Goal: Task Accomplishment & Management: Manage account settings

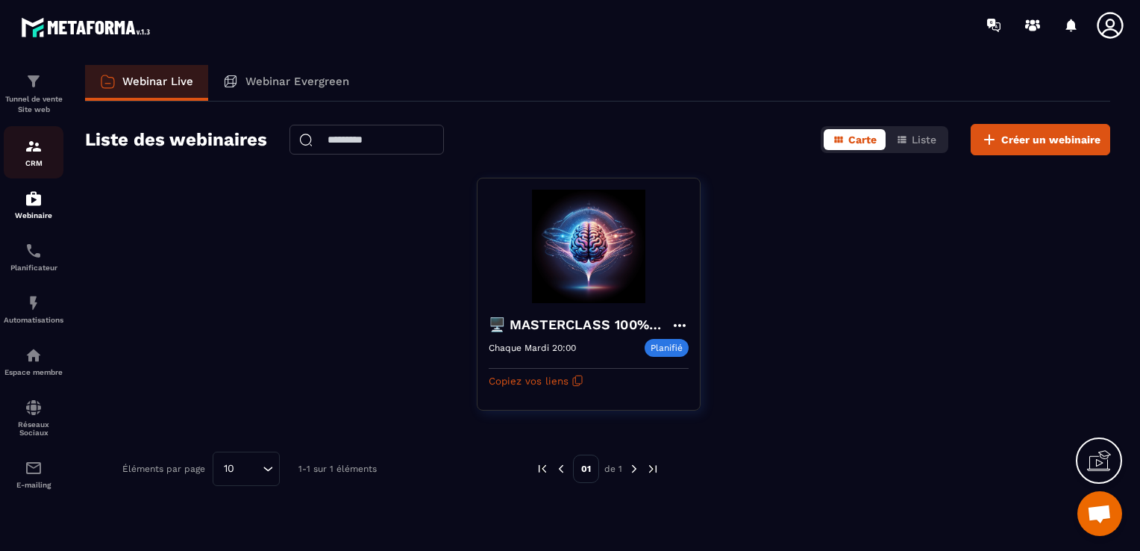
click at [17, 160] on p "CRM" at bounding box center [34, 163] width 60 height 8
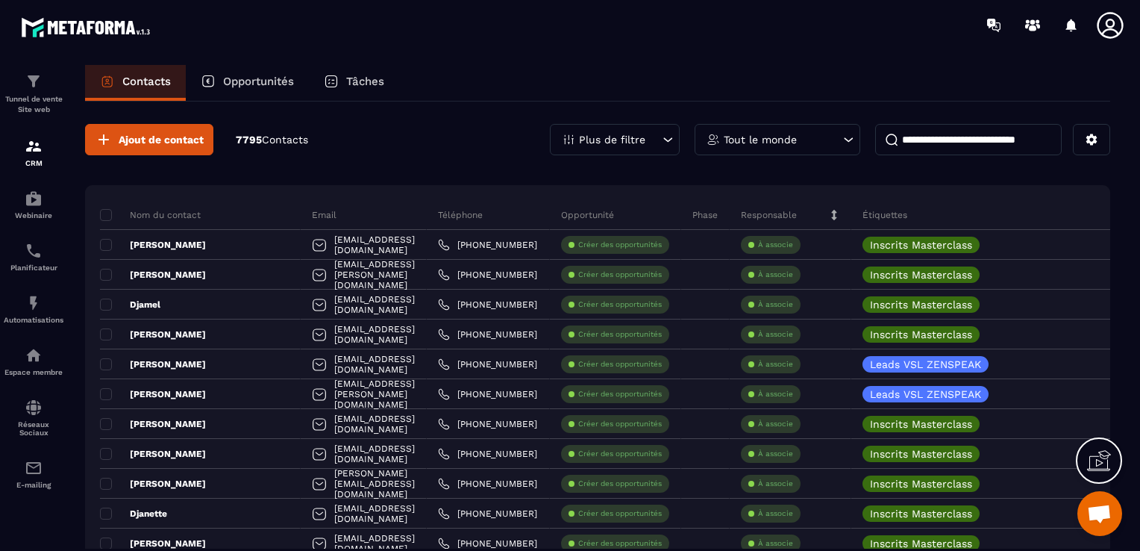
click at [642, 134] on p "Plus de filtre" at bounding box center [612, 139] width 66 height 10
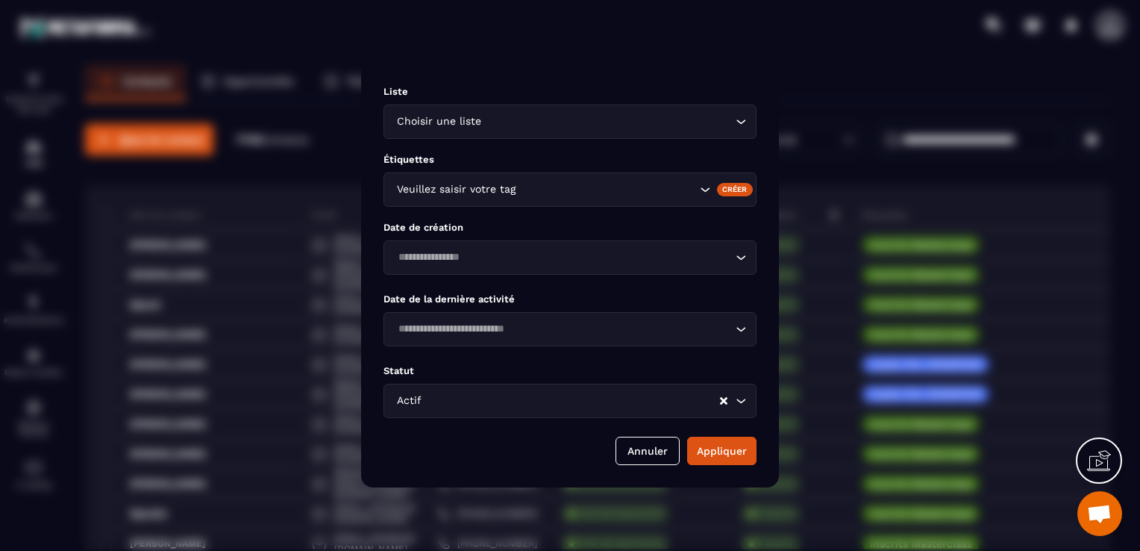
click at [563, 193] on input "Search for option" at bounding box center [608, 189] width 178 height 16
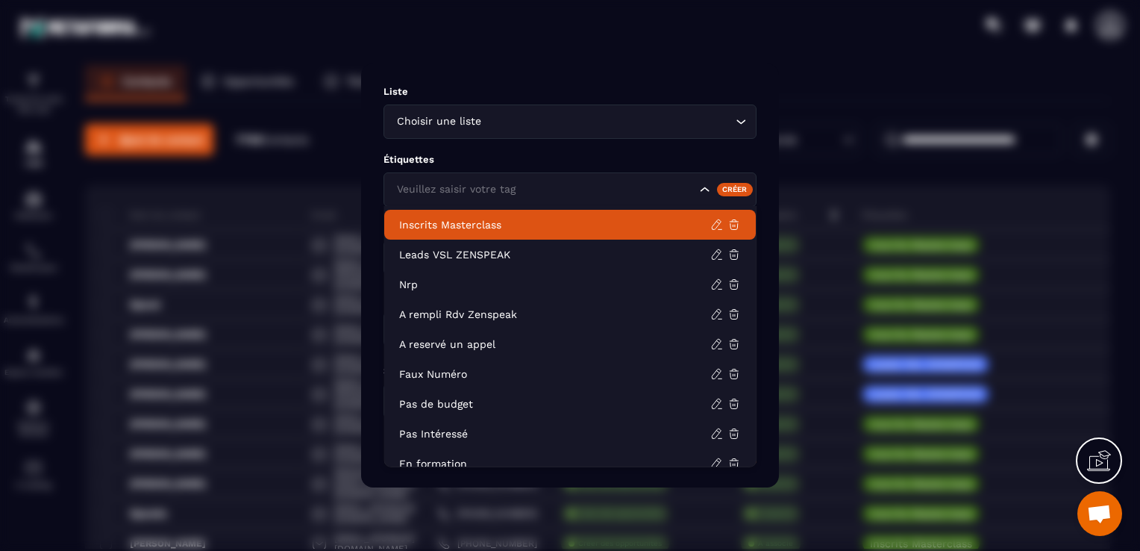
click at [555, 222] on p "Inscrits Masterclass" at bounding box center [554, 224] width 311 height 15
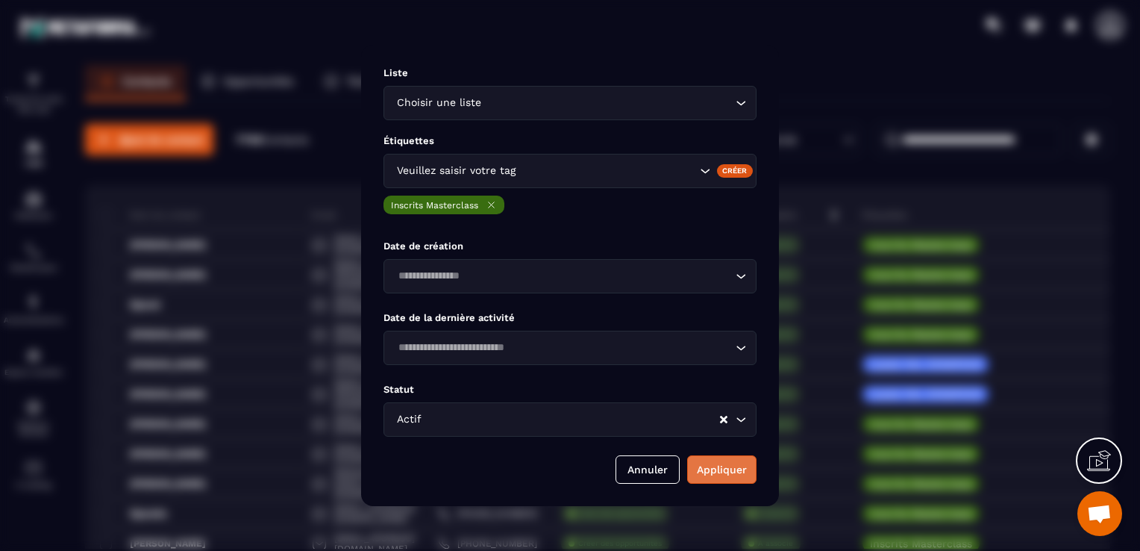
click at [736, 481] on button "Appliquer" at bounding box center [721, 469] width 69 height 28
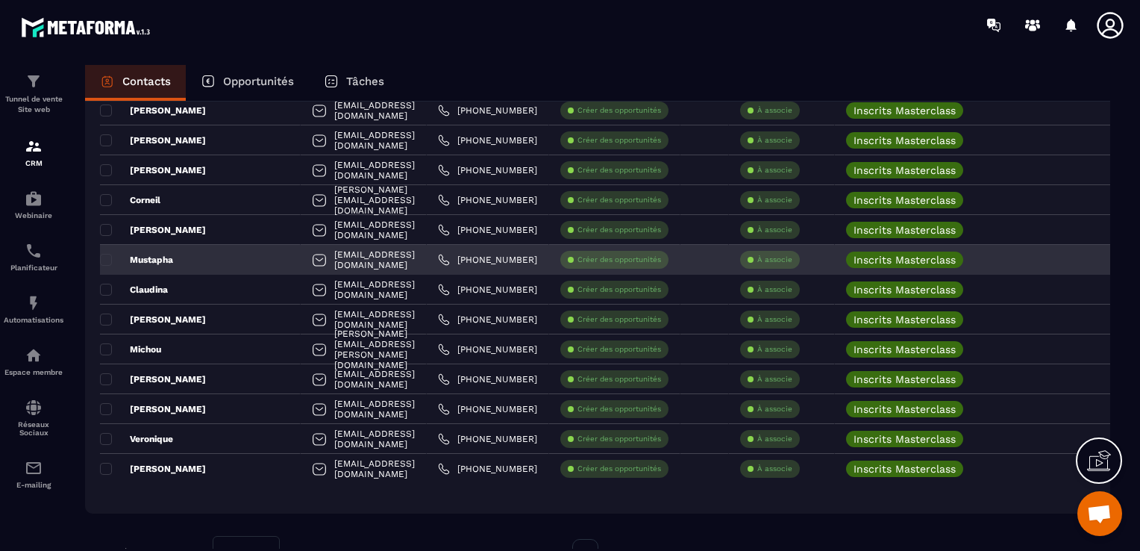
scroll to position [2805, 0]
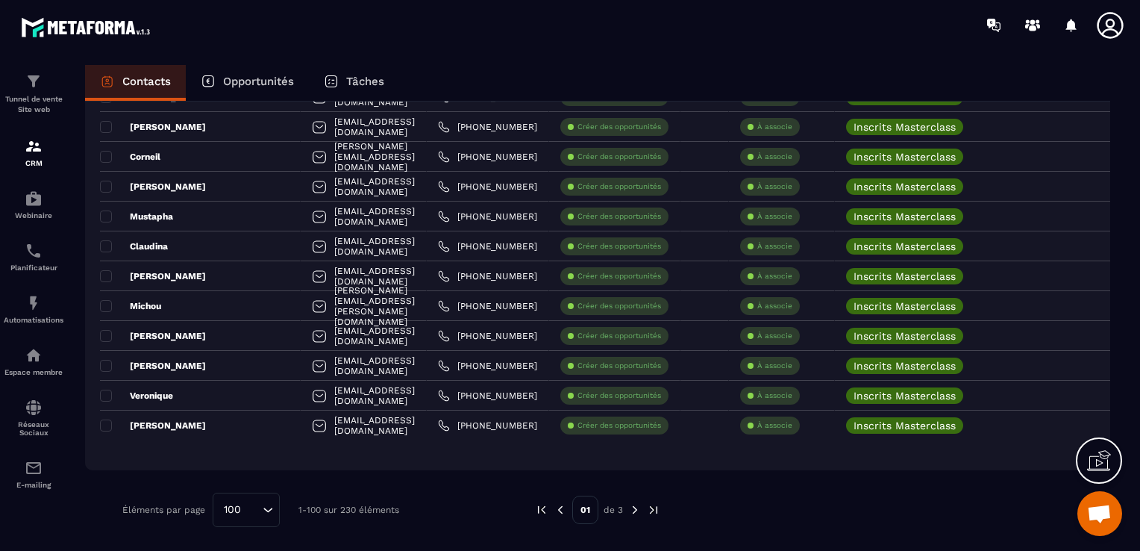
click at [631, 506] on img at bounding box center [634, 509] width 13 height 13
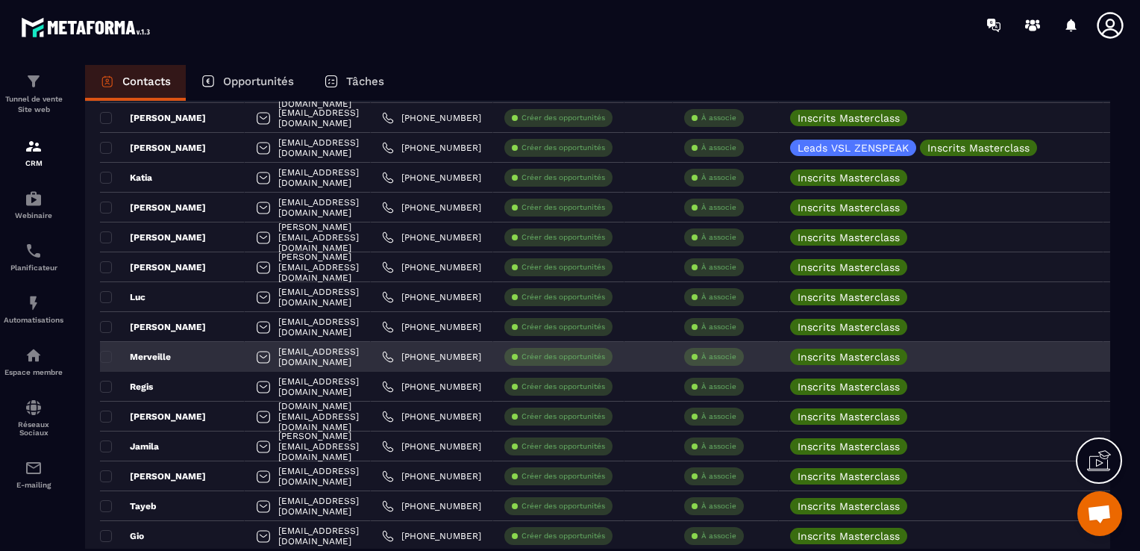
scroll to position [2357, 0]
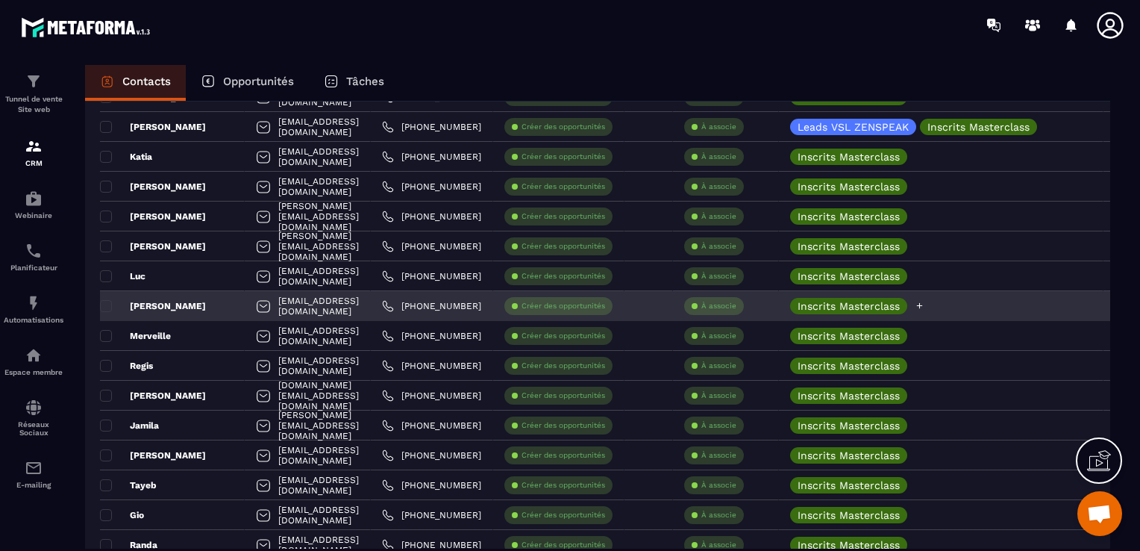
click at [923, 304] on icon at bounding box center [920, 306] width 6 height 6
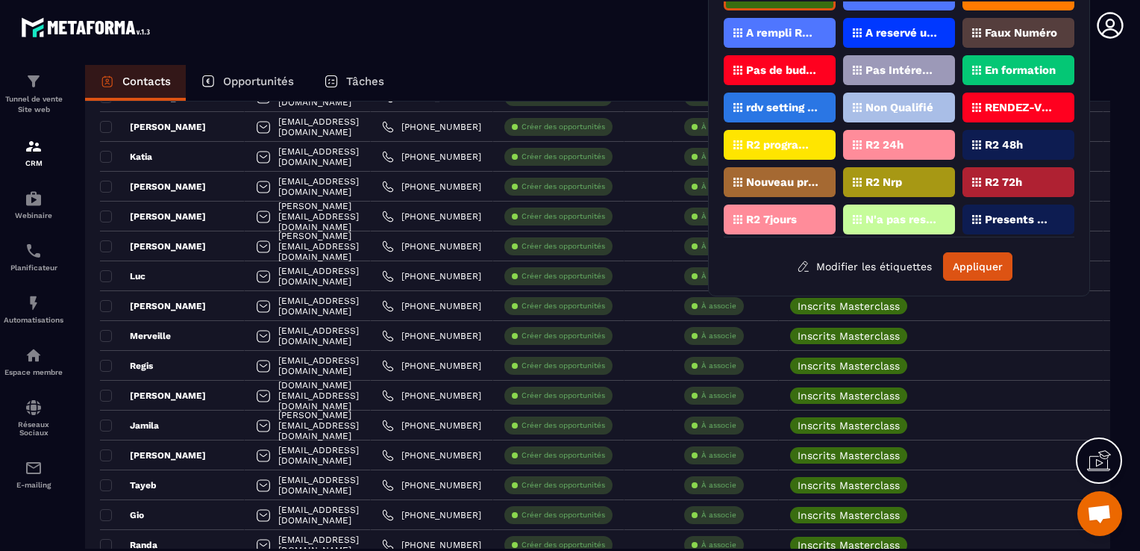
scroll to position [60, 0]
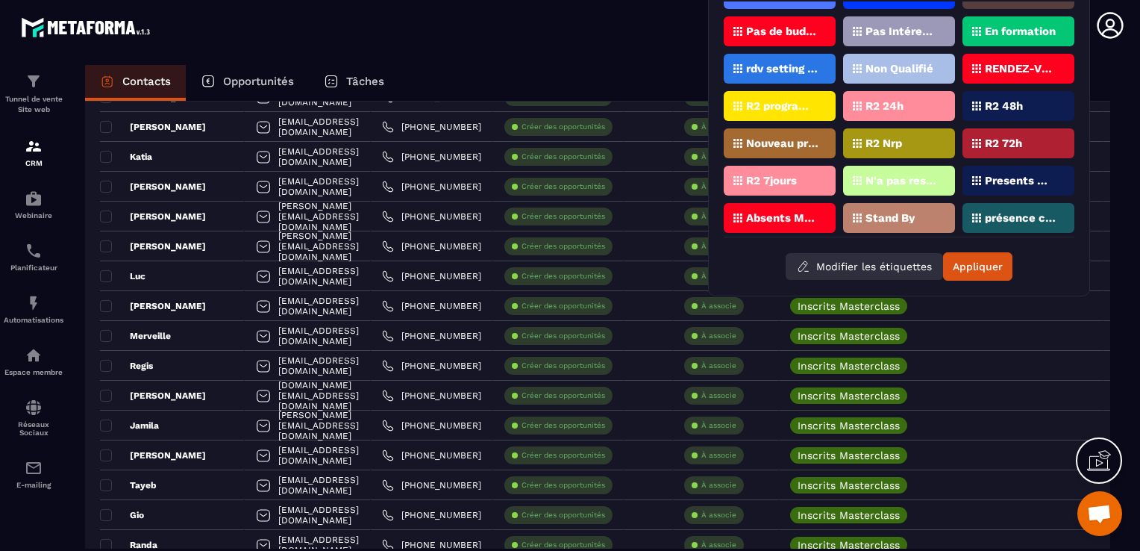
click at [904, 268] on button "Modifier les étiquettes" at bounding box center [864, 266] width 157 height 27
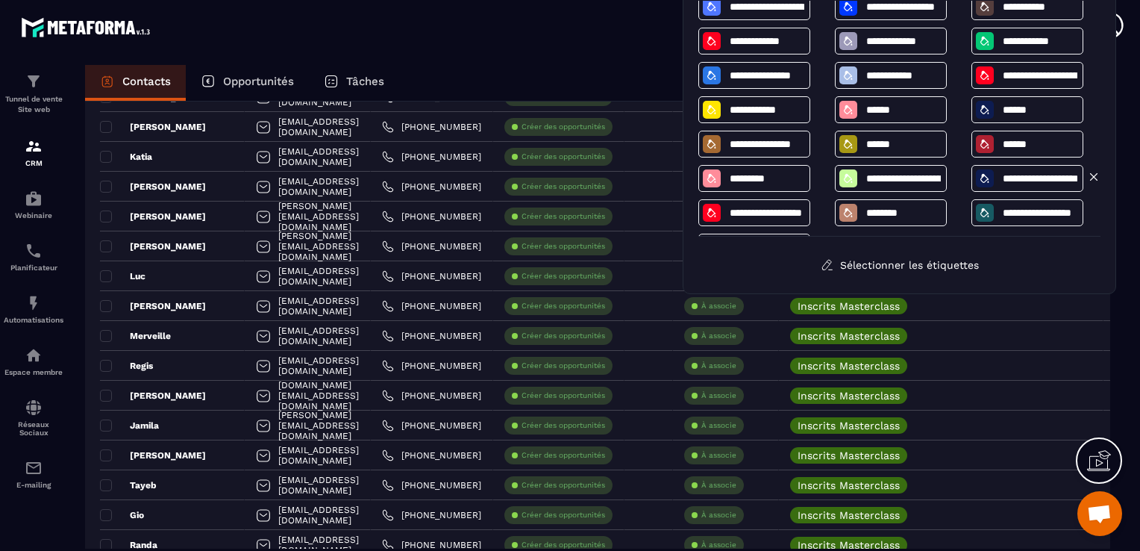
scroll to position [78, 0]
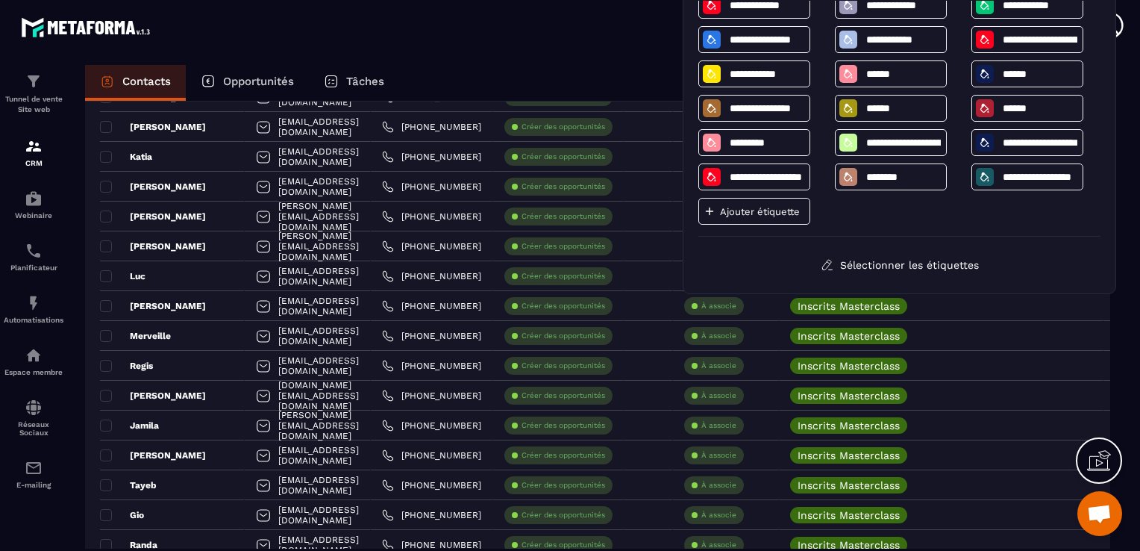
click at [793, 216] on div "Ajouter étiquette" at bounding box center [755, 211] width 112 height 27
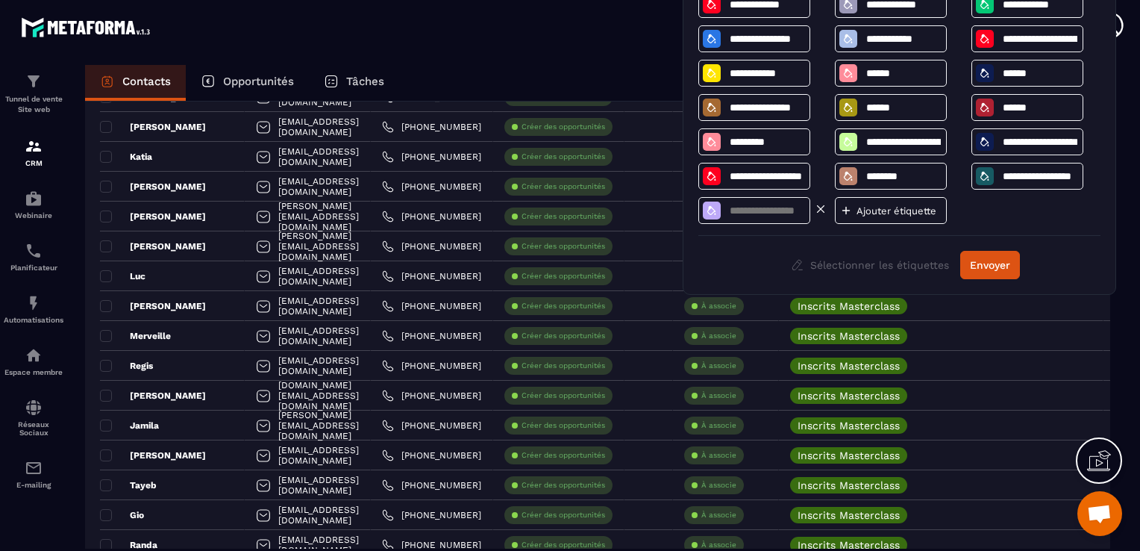
click at [764, 213] on input at bounding box center [767, 210] width 78 height 13
type input "**********"
click at [972, 210] on div "**********" at bounding box center [900, 118] width 402 height 236
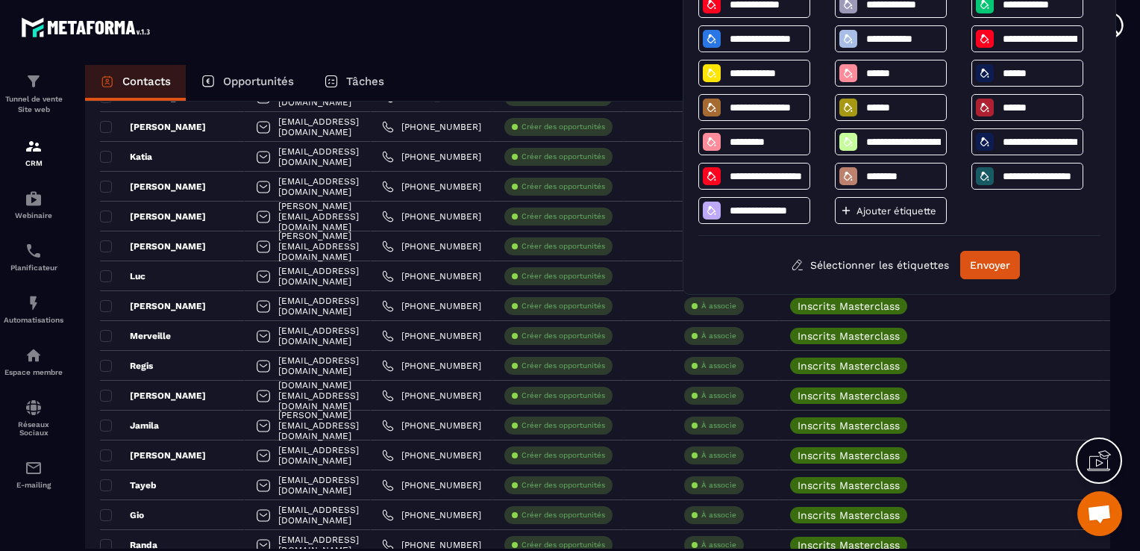
click at [1081, 279] on div "**********" at bounding box center [900, 139] width 434 height 310
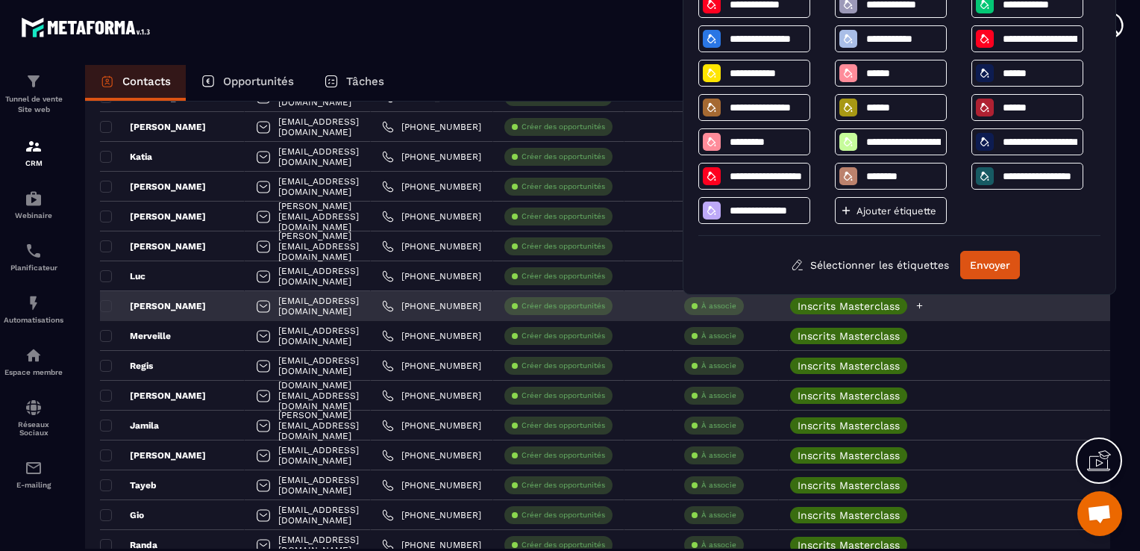
click at [1085, 295] on div "Inscrits Masterclass" at bounding box center [941, 306] width 325 height 30
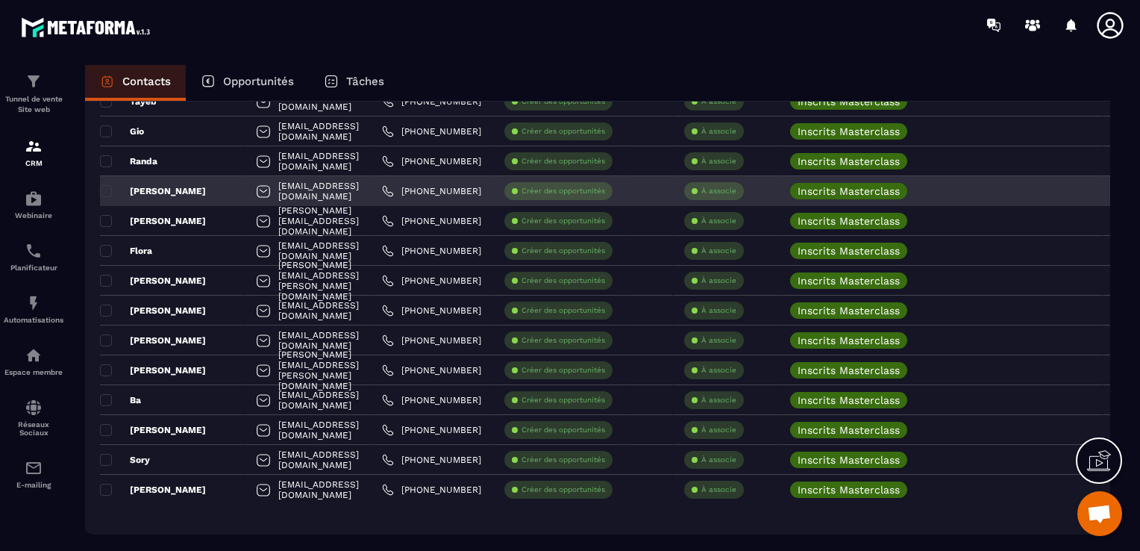
scroll to position [2805, 0]
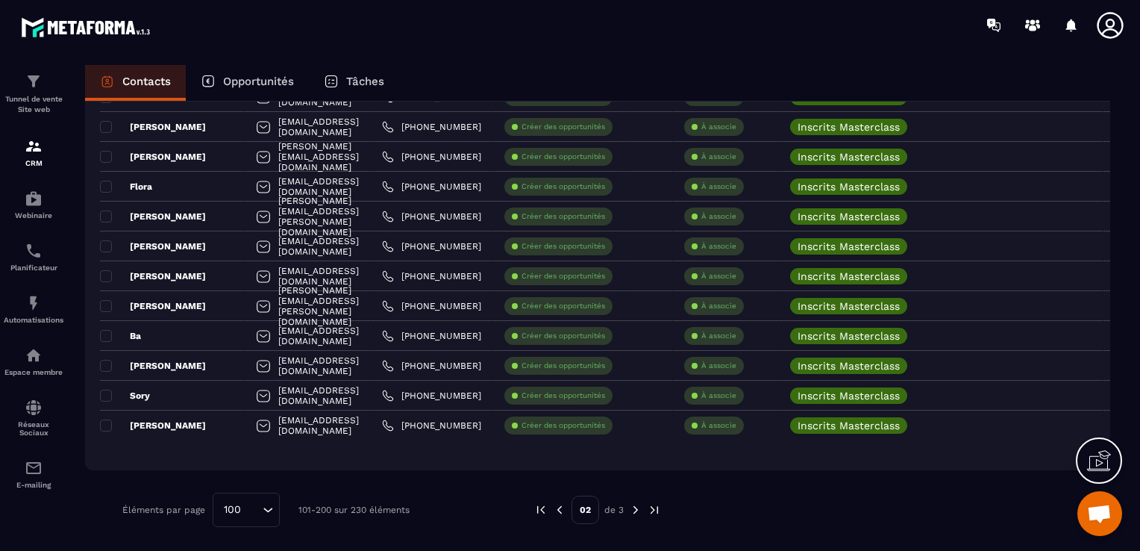
click at [649, 509] on img at bounding box center [654, 509] width 13 height 13
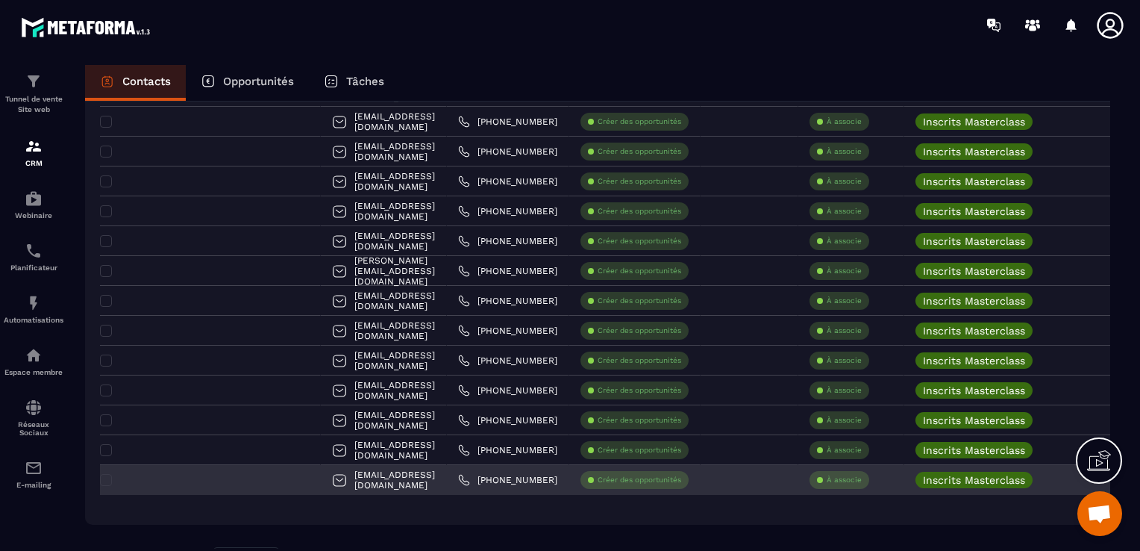
scroll to position [715, 0]
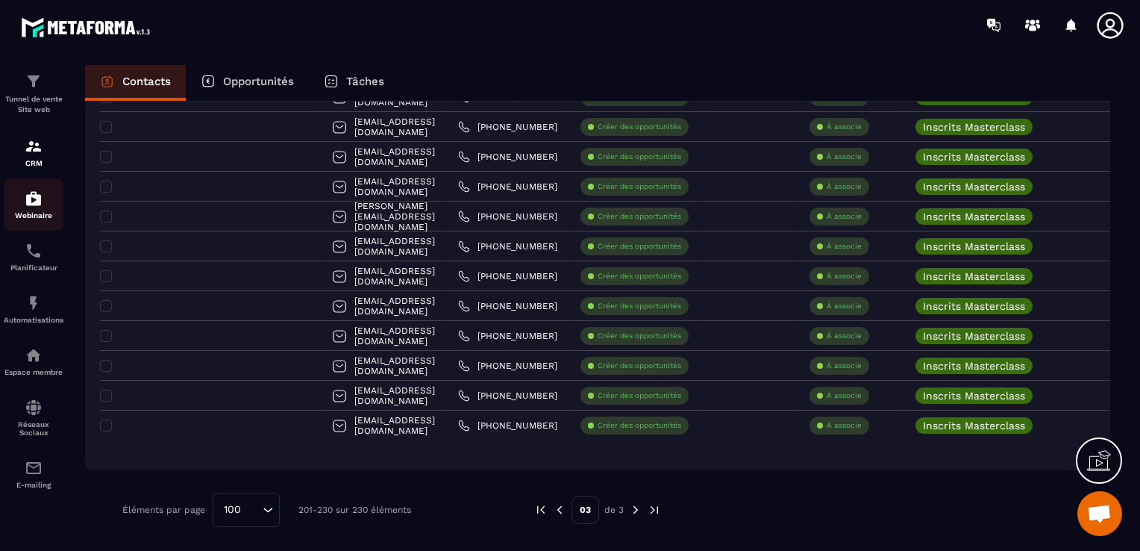
click at [34, 212] on p "Webinaire" at bounding box center [34, 215] width 60 height 8
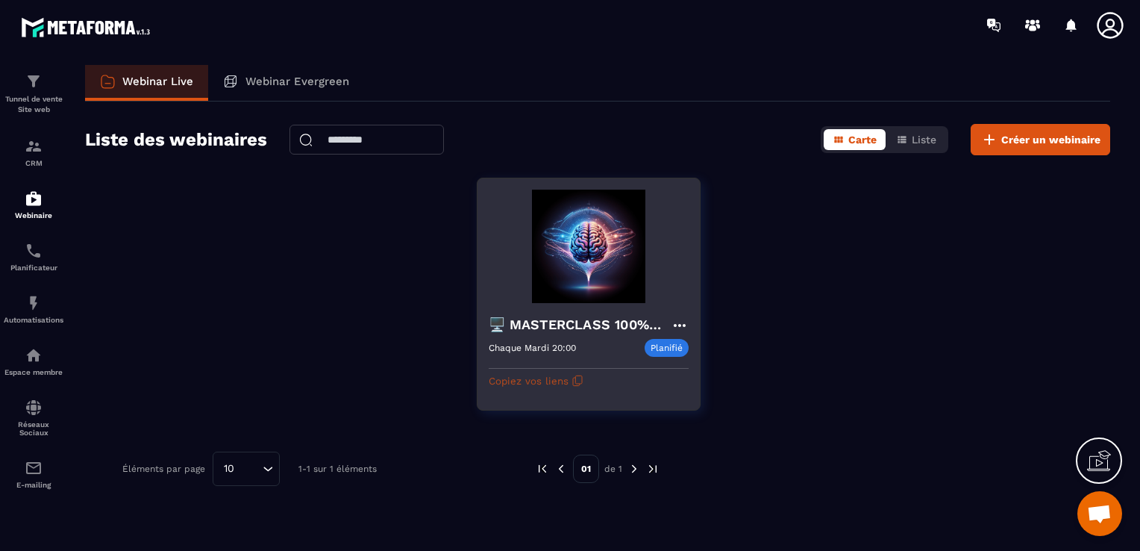
click at [555, 383] on button "Copiez vos liens" at bounding box center [536, 381] width 95 height 24
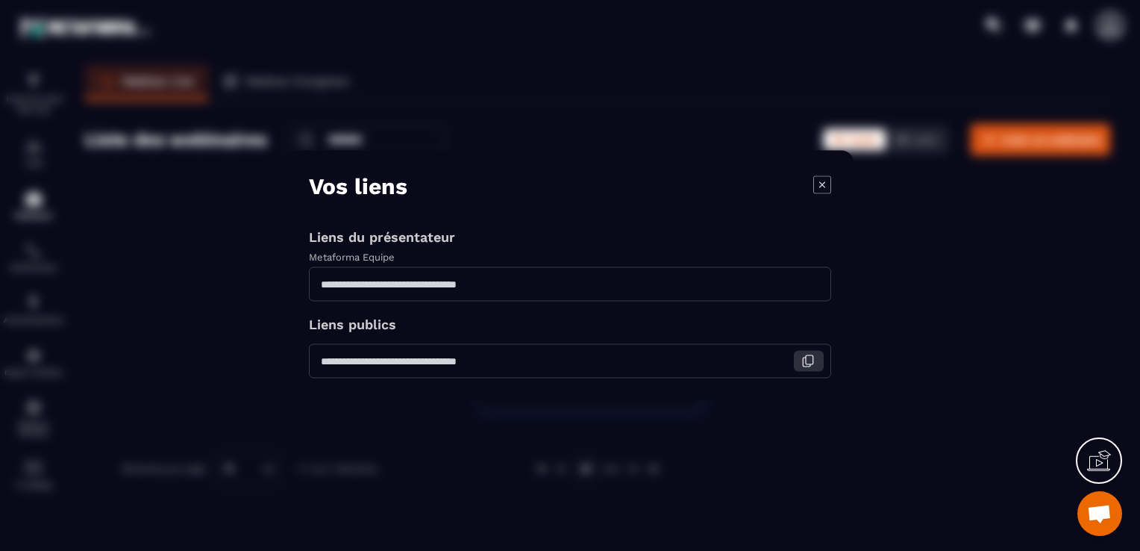
click at [802, 363] on icon "Modal window" at bounding box center [808, 361] width 13 height 13
drag, startPoint x: 349, startPoint y: 145, endPoint x: 338, endPoint y: 143, distance: 11.4
click at [349, 144] on div "Modal window" at bounding box center [570, 275] width 1140 height 551
click at [830, 187] on icon "Modal window" at bounding box center [822, 184] width 18 height 18
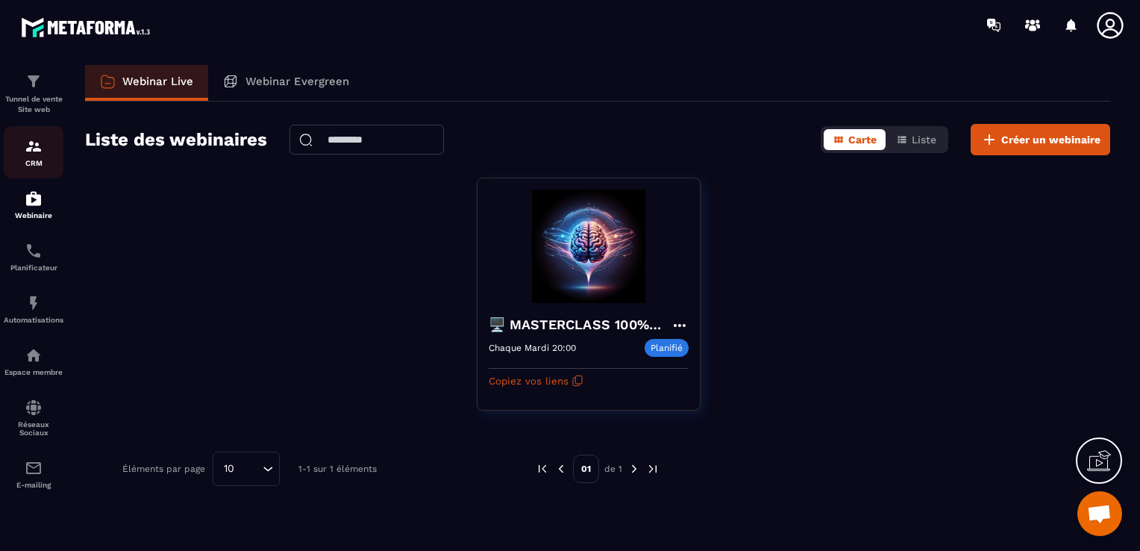
click at [25, 154] on img at bounding box center [34, 146] width 18 height 18
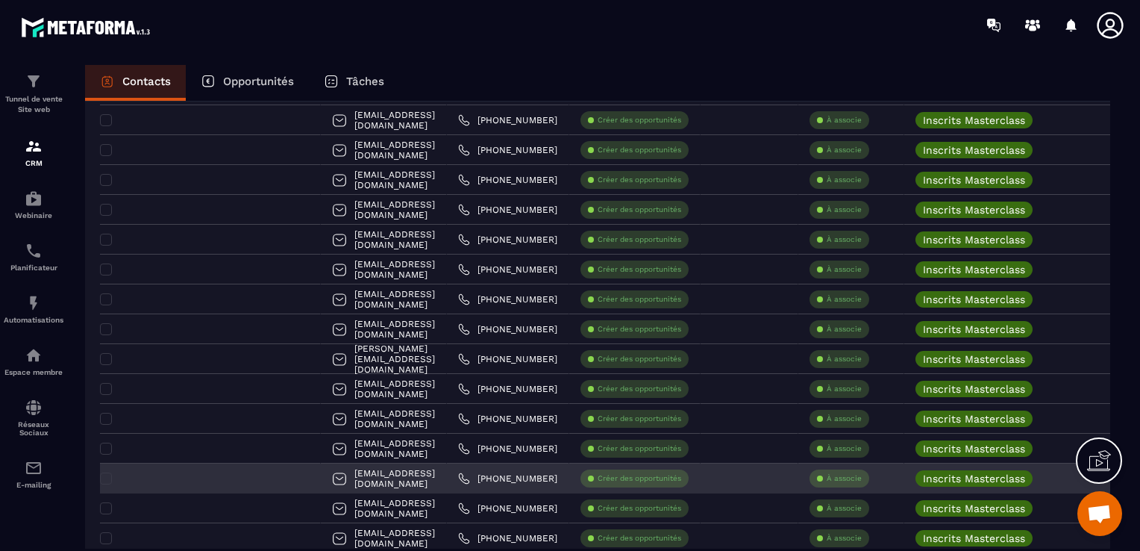
scroll to position [715, 0]
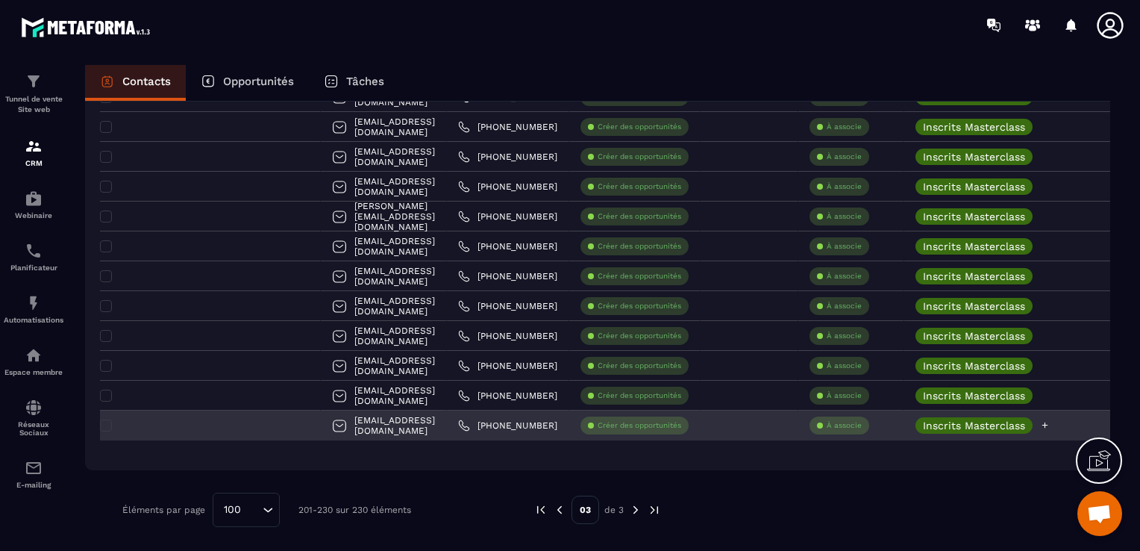
click at [988, 425] on p "Inscrits Masterclass" at bounding box center [974, 425] width 102 height 10
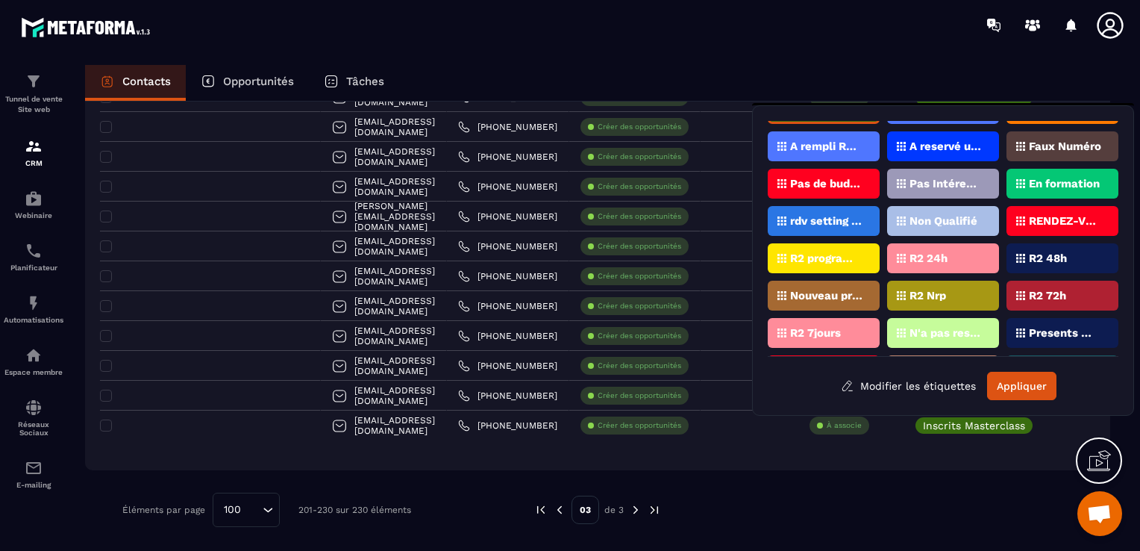
scroll to position [0, 0]
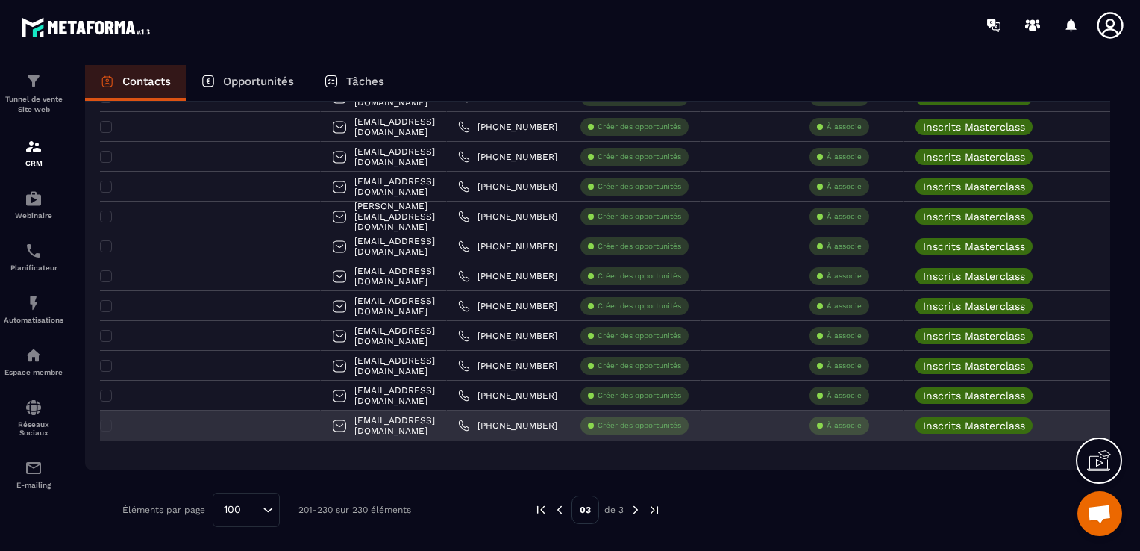
click at [827, 423] on p "À associe" at bounding box center [844, 425] width 35 height 10
click at [916, 431] on div "Inscrits Masterclass" at bounding box center [974, 425] width 117 height 16
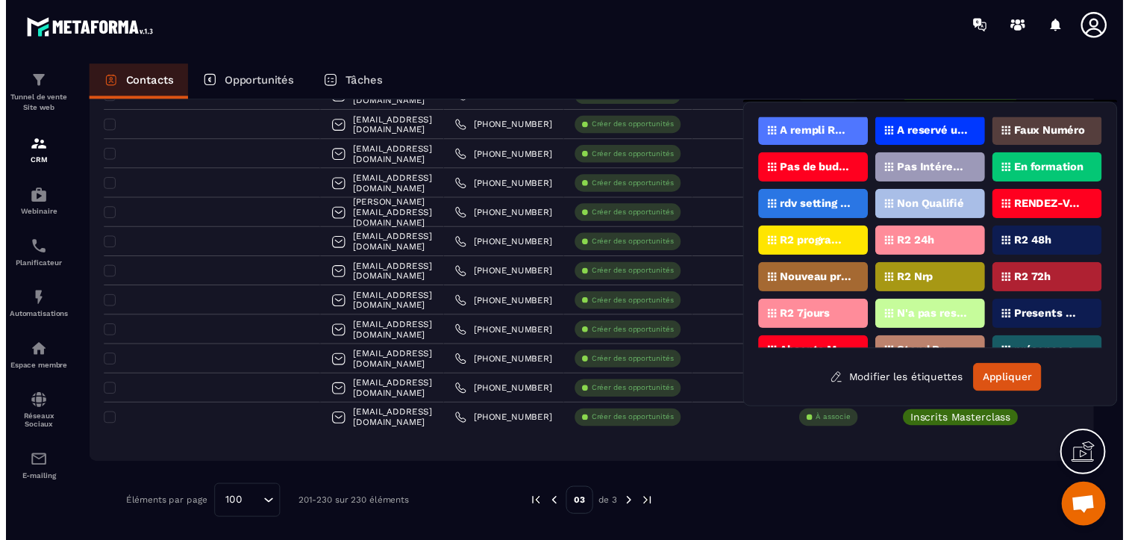
scroll to position [60, 0]
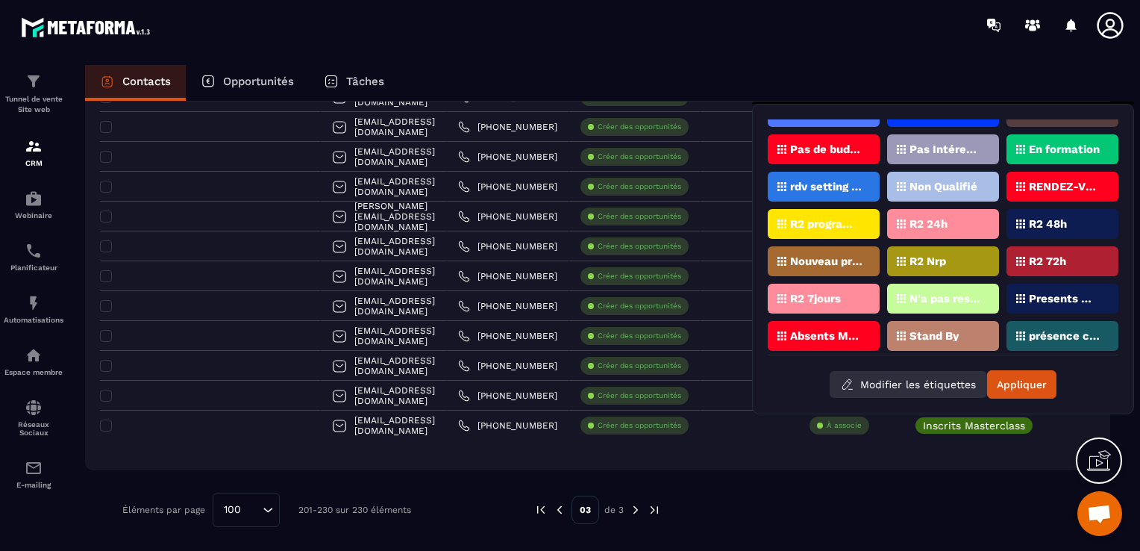
click at [954, 375] on button "Modifier les étiquettes" at bounding box center [908, 384] width 157 height 27
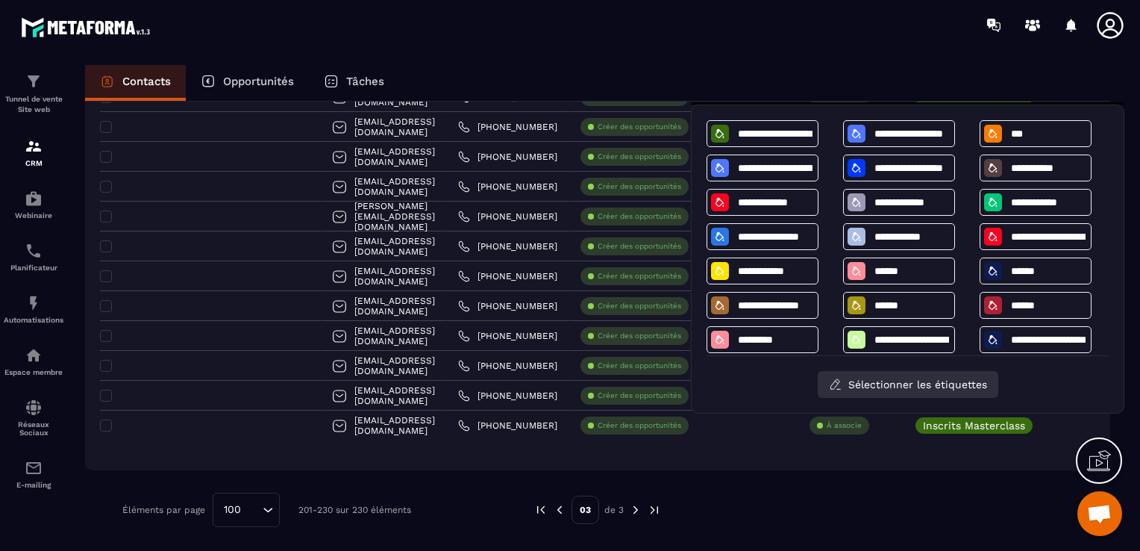
click at [922, 388] on button "Sélectionner les étiquettes" at bounding box center [908, 384] width 181 height 27
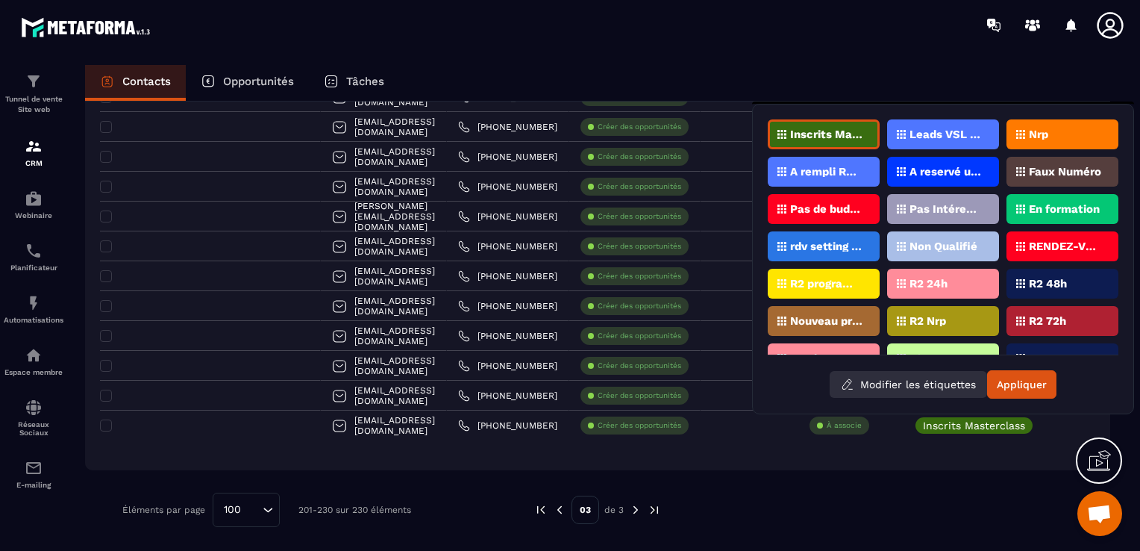
click at [922, 388] on button "Modifier les étiquettes" at bounding box center [908, 384] width 157 height 27
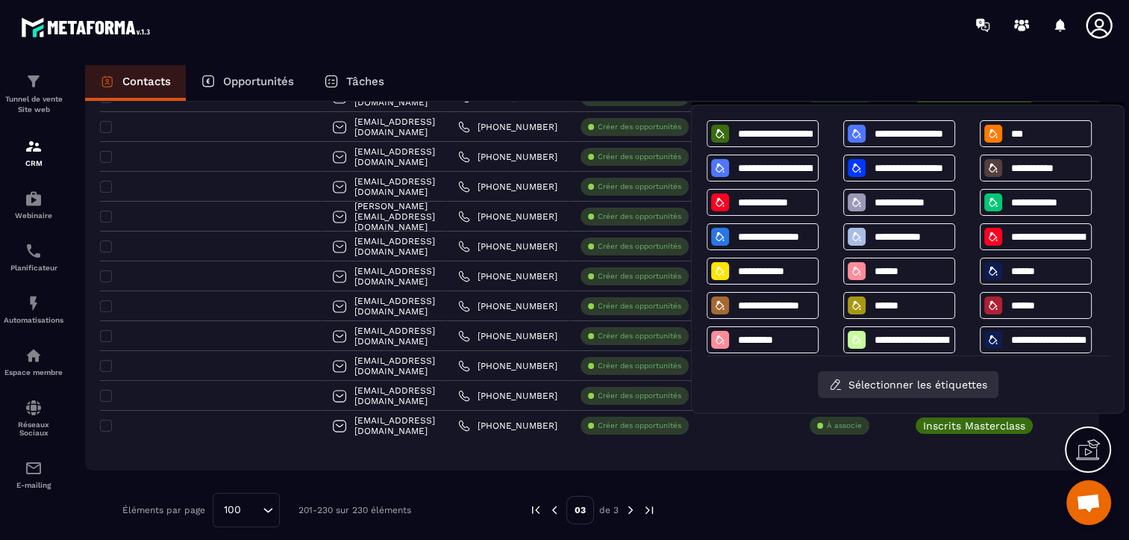
click at [922, 387] on button "Sélectionner les étiquettes" at bounding box center [908, 384] width 181 height 27
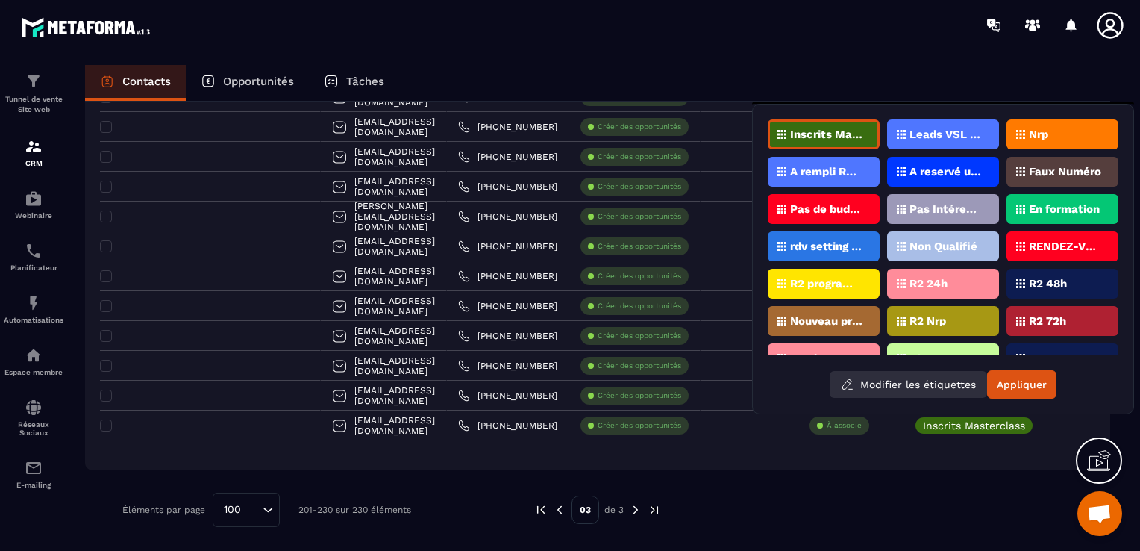
click at [922, 387] on button "Modifier les étiquettes" at bounding box center [908, 384] width 157 height 27
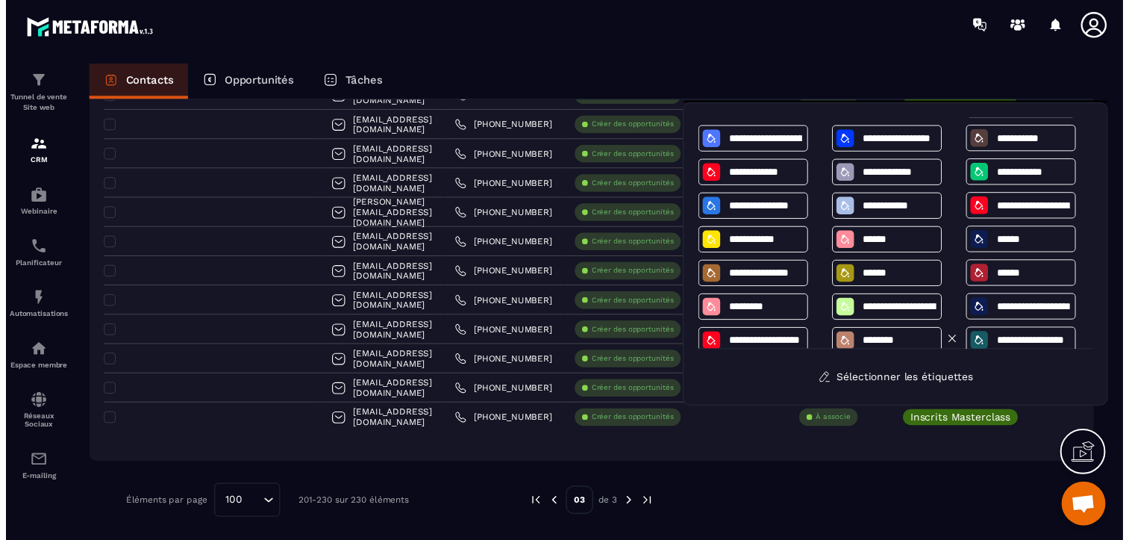
scroll to position [78, 0]
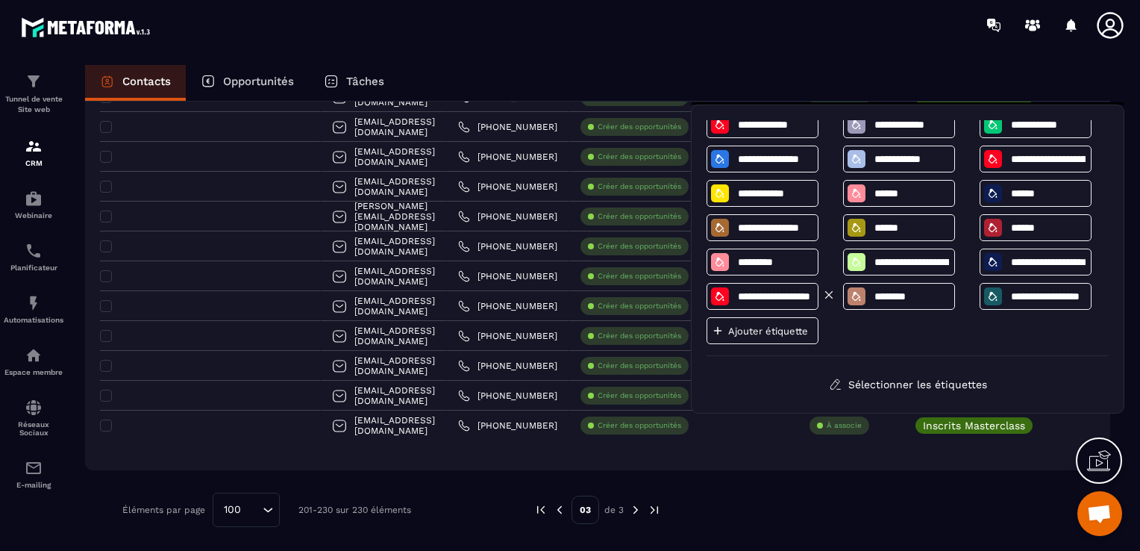
click at [785, 293] on input "**********" at bounding box center [776, 296] width 78 height 13
click at [739, 293] on input "**********" at bounding box center [776, 296] width 78 height 13
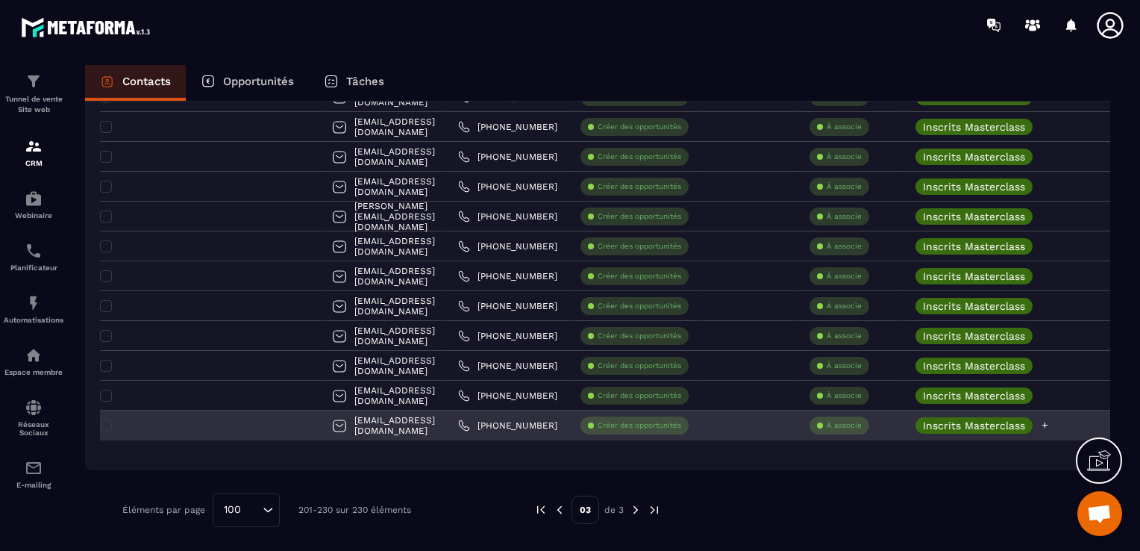
click at [923, 423] on p "Inscrits Masterclass" at bounding box center [974, 425] width 102 height 10
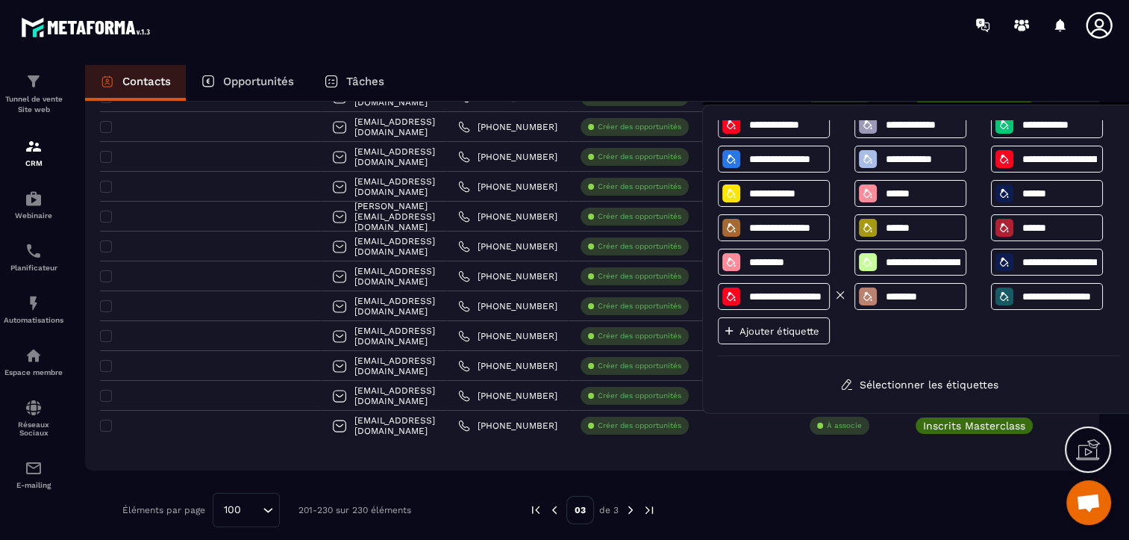
click at [769, 297] on input "**********" at bounding box center [787, 296] width 78 height 13
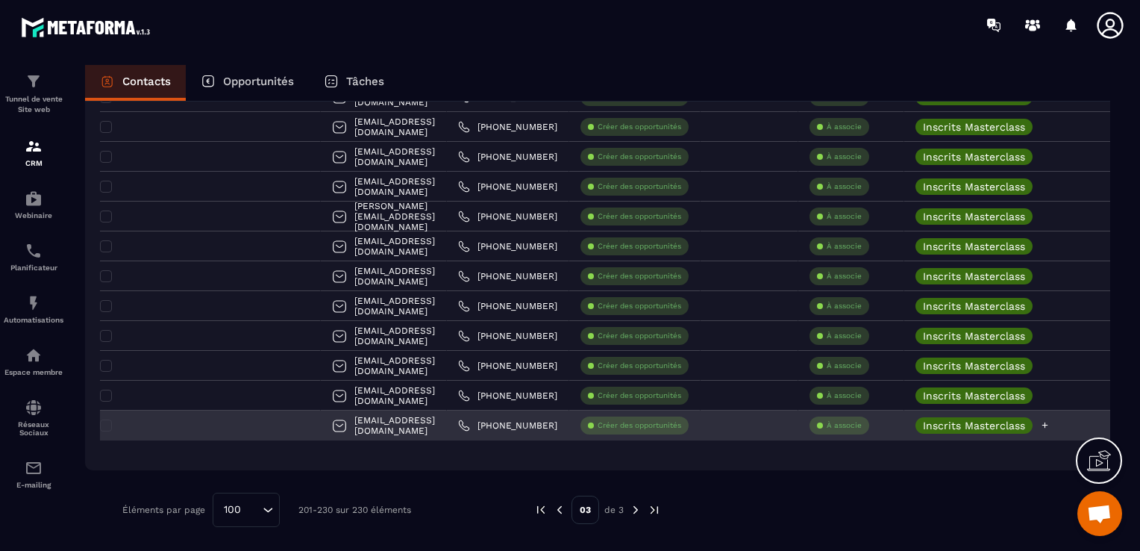
click at [1040, 425] on icon at bounding box center [1045, 425] width 10 height 10
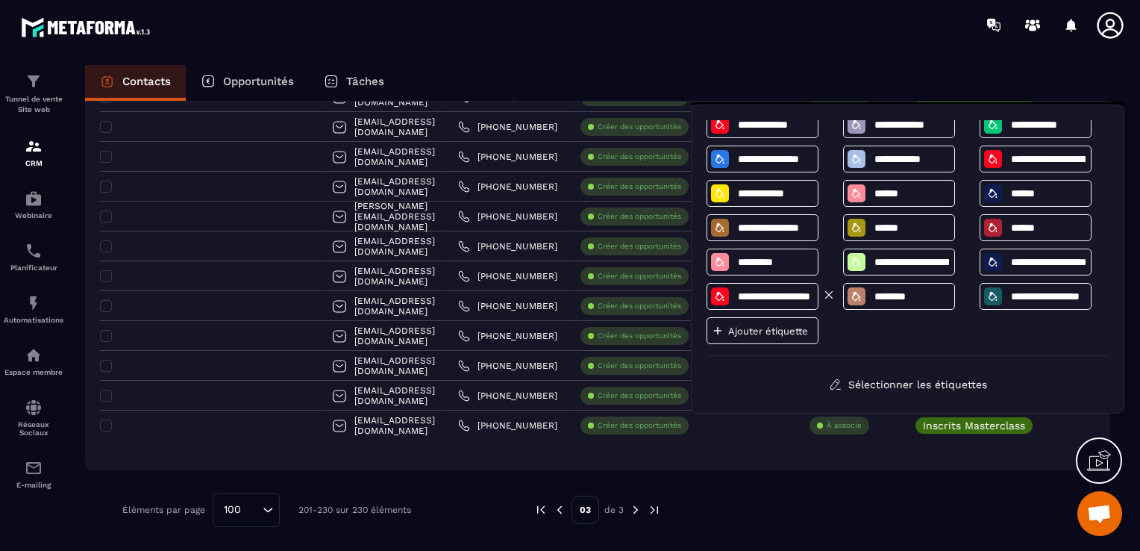
click at [764, 297] on input "**********" at bounding box center [776, 296] width 78 height 13
click at [781, 300] on input "**********" at bounding box center [776, 296] width 78 height 13
click at [716, 297] on icon at bounding box center [720, 296] width 12 height 12
click at [719, 300] on icon at bounding box center [720, 296] width 12 height 12
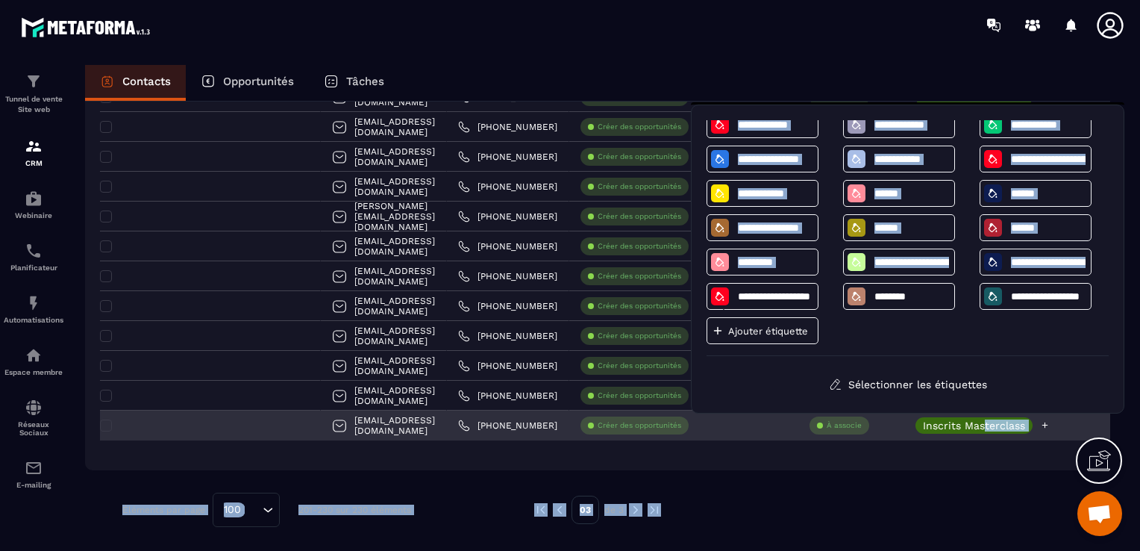
drag, startPoint x: 719, startPoint y: 300, endPoint x: 949, endPoint y: 420, distance: 260.0
click at [949, 420] on body "Tunnel de vente Site web CRM Webinaire Planificateur Automatisations Espace mem…" at bounding box center [570, 275] width 1140 height 551
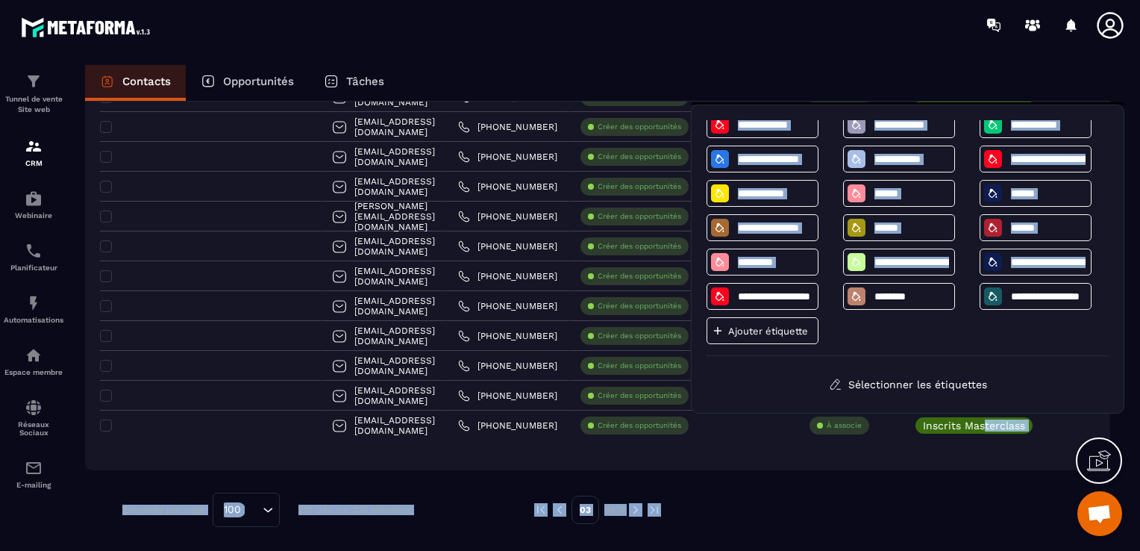
drag, startPoint x: 949, startPoint y: 420, endPoint x: 961, endPoint y: 447, distance: 29.4
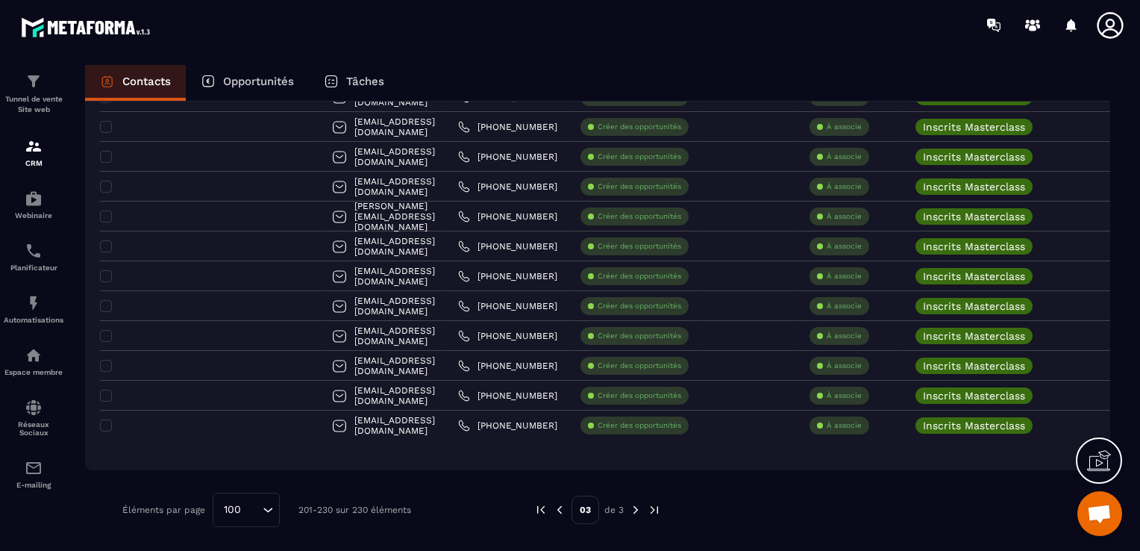
drag, startPoint x: 914, startPoint y: 427, endPoint x: 879, endPoint y: 446, distance: 39.4
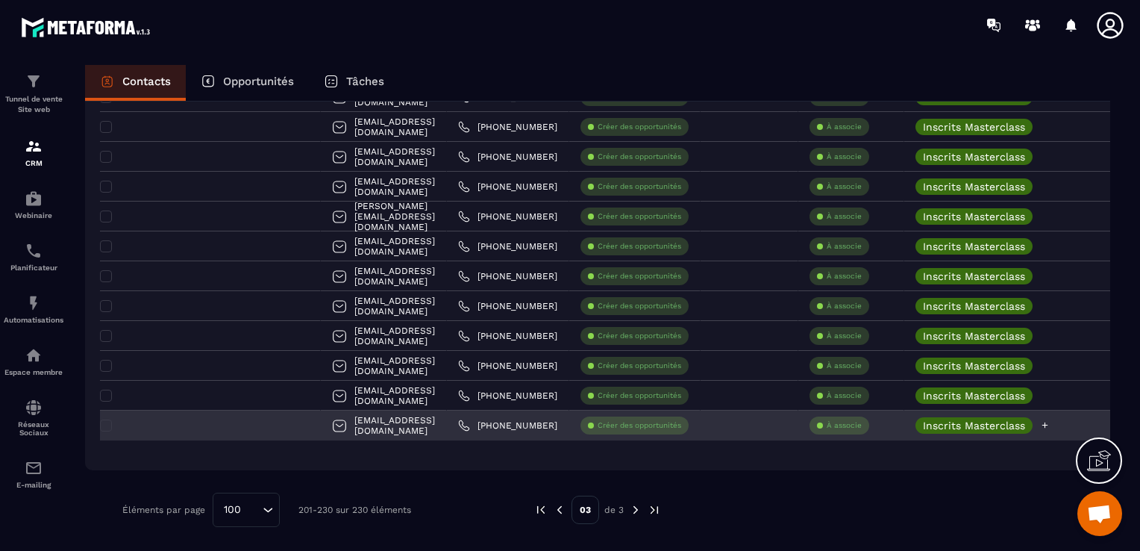
click at [905, 422] on div "Inscrits Masterclass" at bounding box center [1067, 425] width 325 height 30
click at [923, 422] on p "Inscrits Masterclass" at bounding box center [974, 425] width 102 height 10
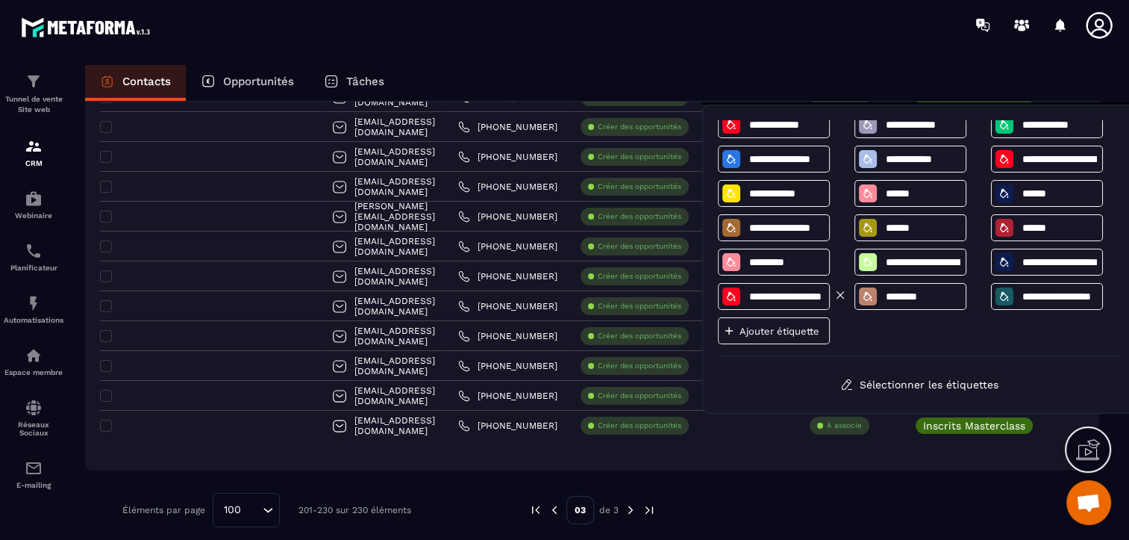
click at [770, 300] on input "**********" at bounding box center [787, 296] width 78 height 13
click at [732, 293] on icon at bounding box center [731, 296] width 12 height 12
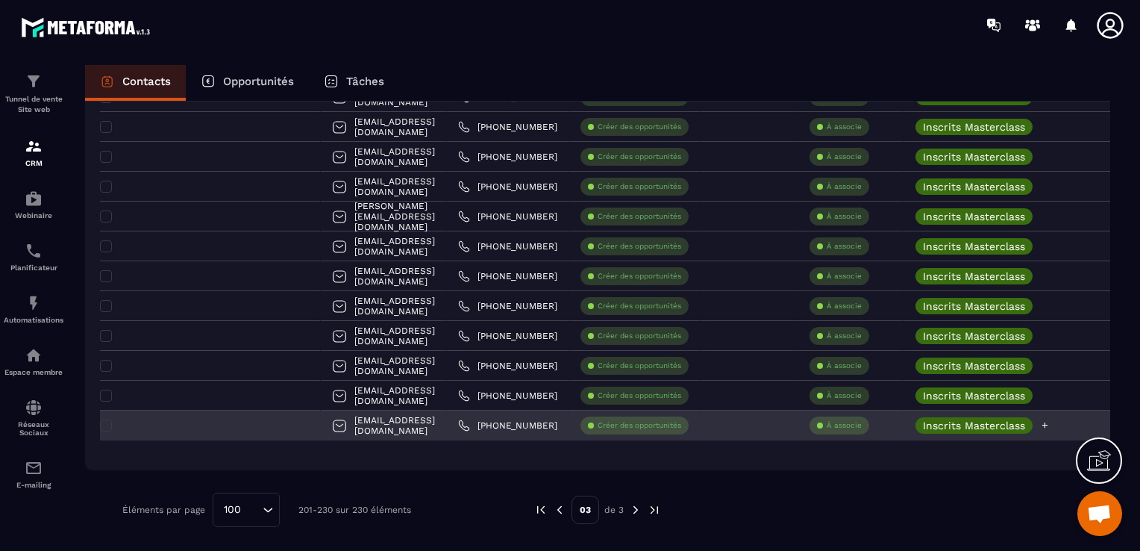
click at [980, 426] on p "Inscrits Masterclass" at bounding box center [974, 425] width 102 height 10
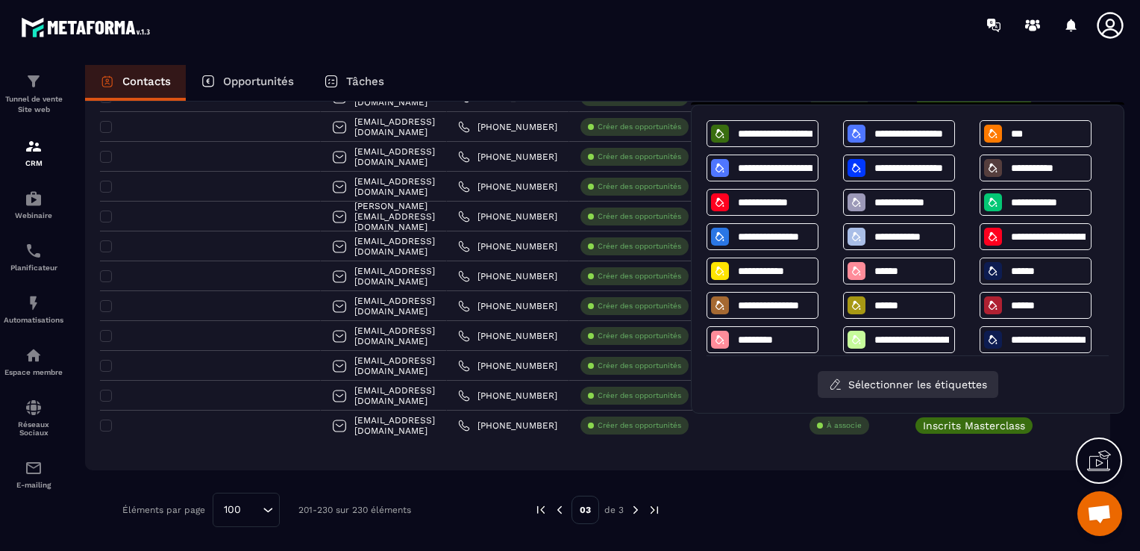
click at [957, 381] on button "Sélectionner les étiquettes" at bounding box center [908, 384] width 181 height 27
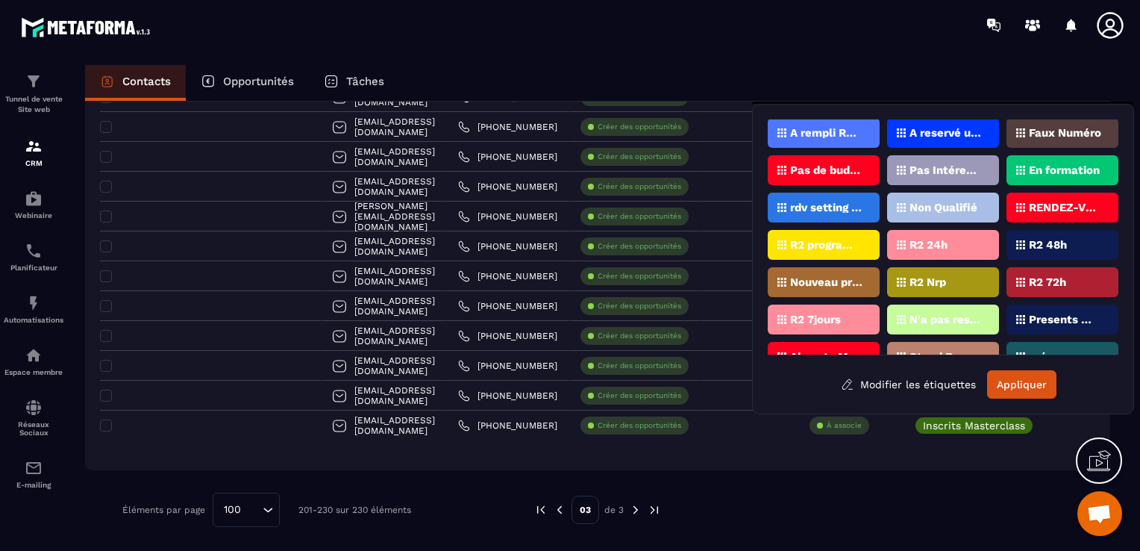
scroll to position [60, 0]
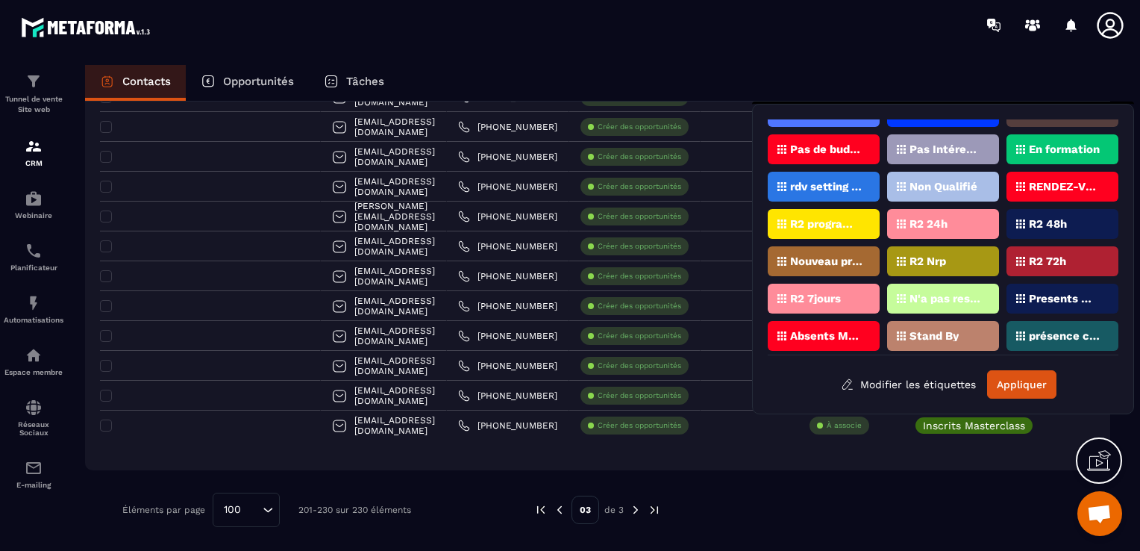
click at [846, 331] on p "Absents Masterclass" at bounding box center [826, 336] width 72 height 10
click at [1000, 375] on button "Appliquer" at bounding box center [1021, 384] width 69 height 28
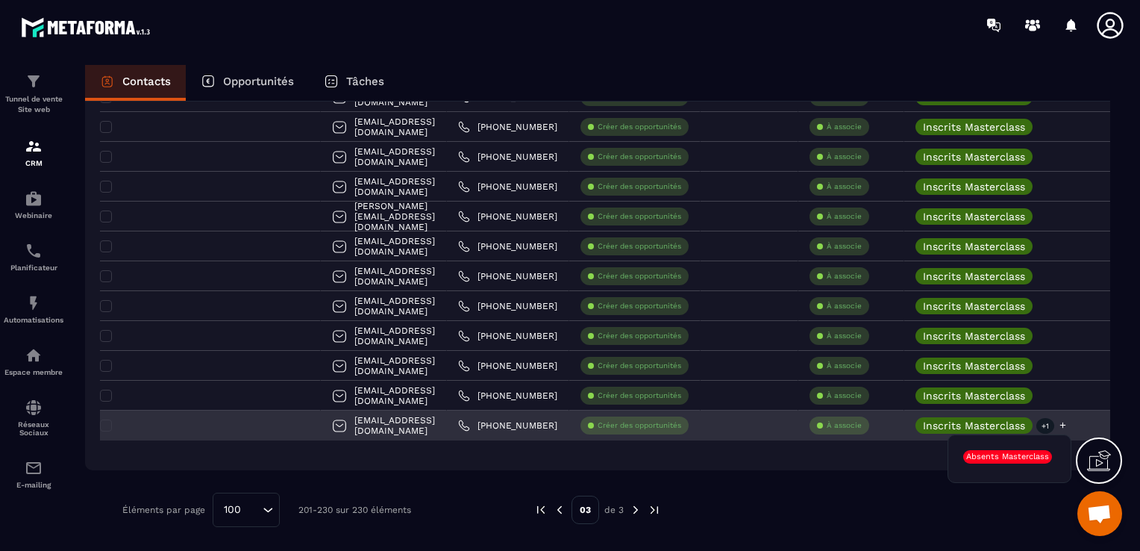
click at [1037, 422] on p "+1" at bounding box center [1046, 426] width 18 height 16
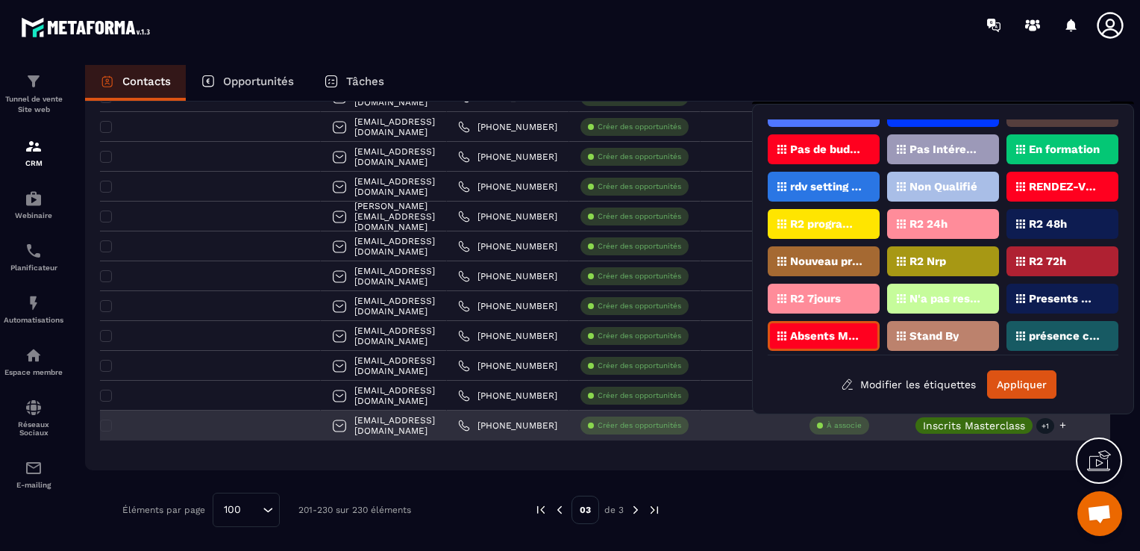
click at [923, 422] on p "Inscrits Masterclass" at bounding box center [974, 425] width 102 height 10
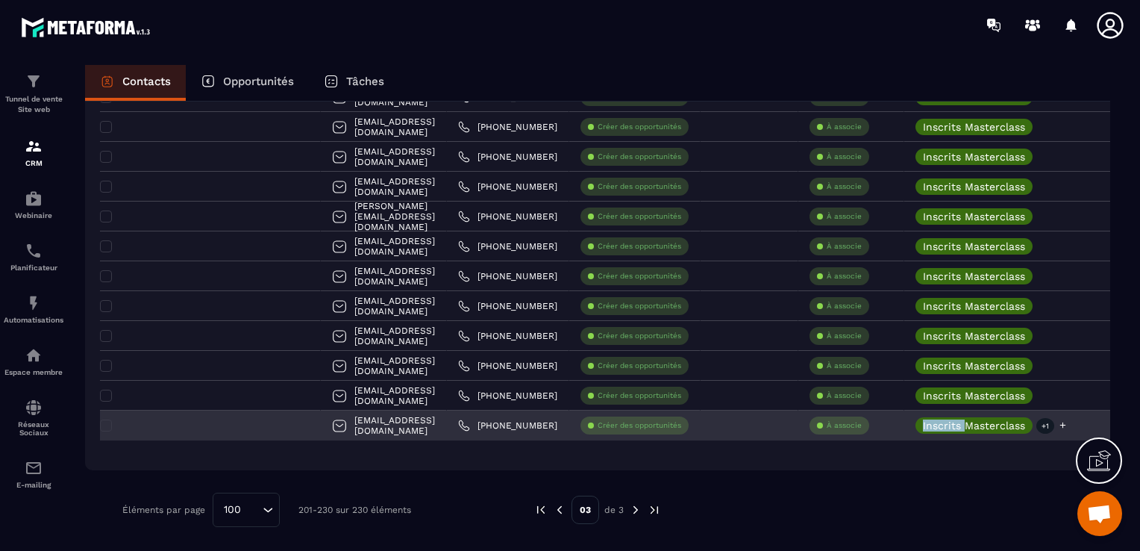
click at [923, 422] on p "Inscrits Masterclass" at bounding box center [974, 425] width 102 height 10
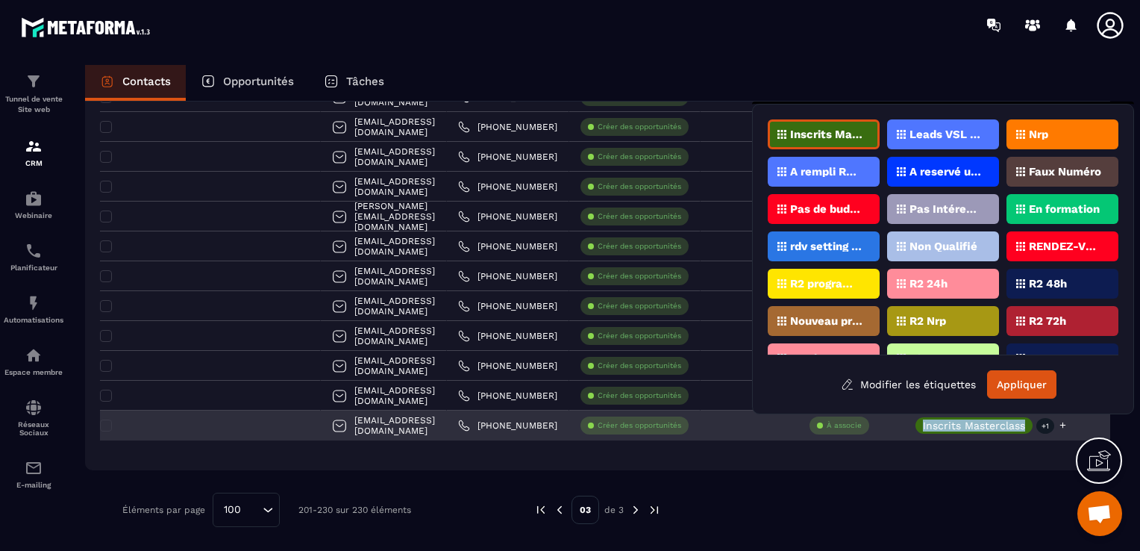
click at [923, 422] on p "Inscrits Masterclass" at bounding box center [974, 425] width 102 height 10
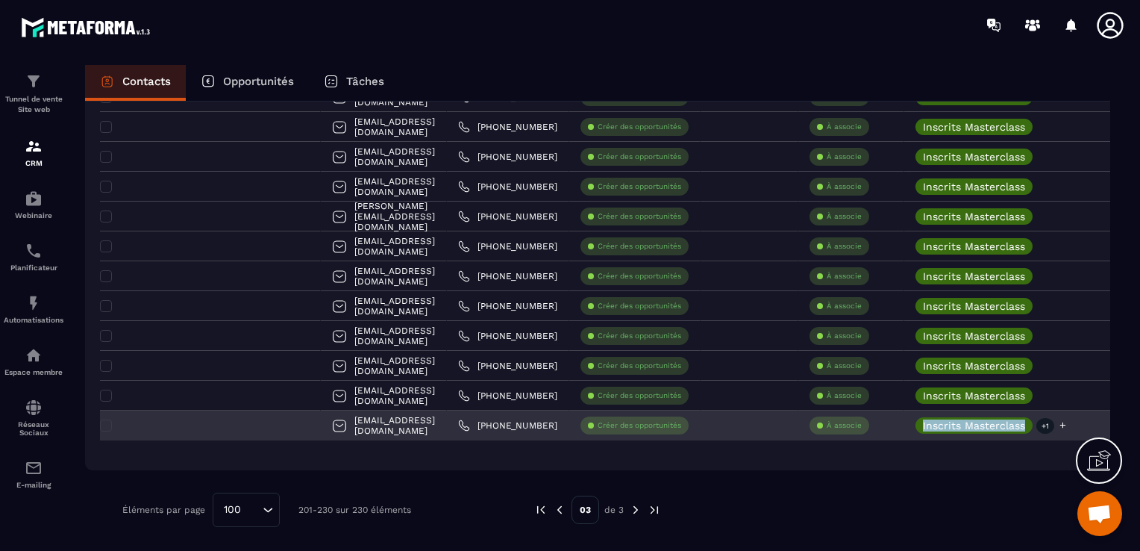
drag, startPoint x: 908, startPoint y: 422, endPoint x: 911, endPoint y: 431, distance: 9.7
click at [916, 431] on div "Inscrits Masterclass" at bounding box center [974, 425] width 117 height 16
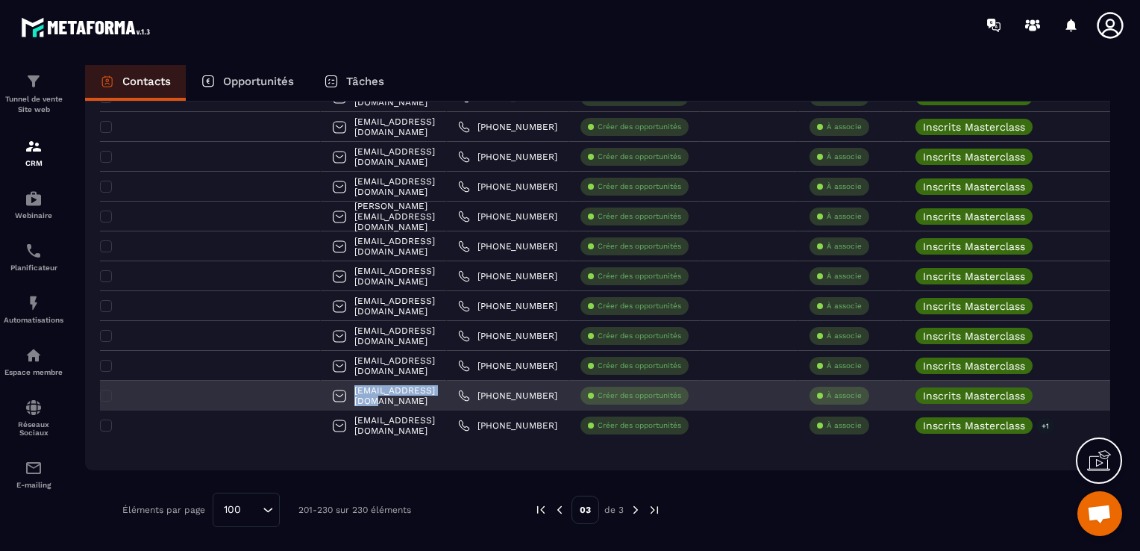
drag, startPoint x: 358, startPoint y: 394, endPoint x: 263, endPoint y: 396, distance: 95.5
click at [321, 396] on div "[EMAIL_ADDRESS][DOMAIN_NAME]" at bounding box center [384, 396] width 126 height 30
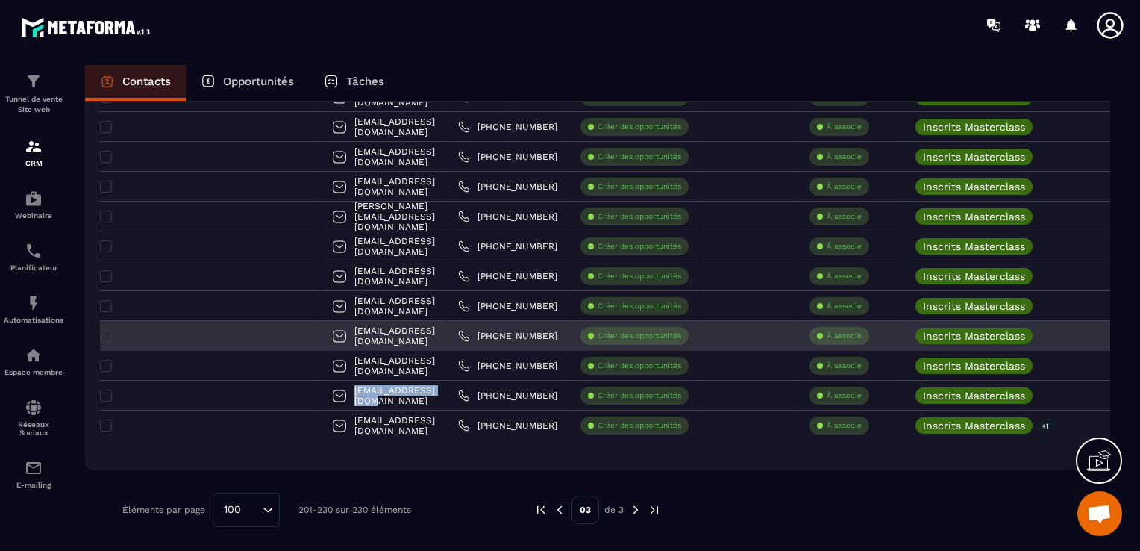
copy p "[EMAIL_ADDRESS][DOMAIN_NAME]"
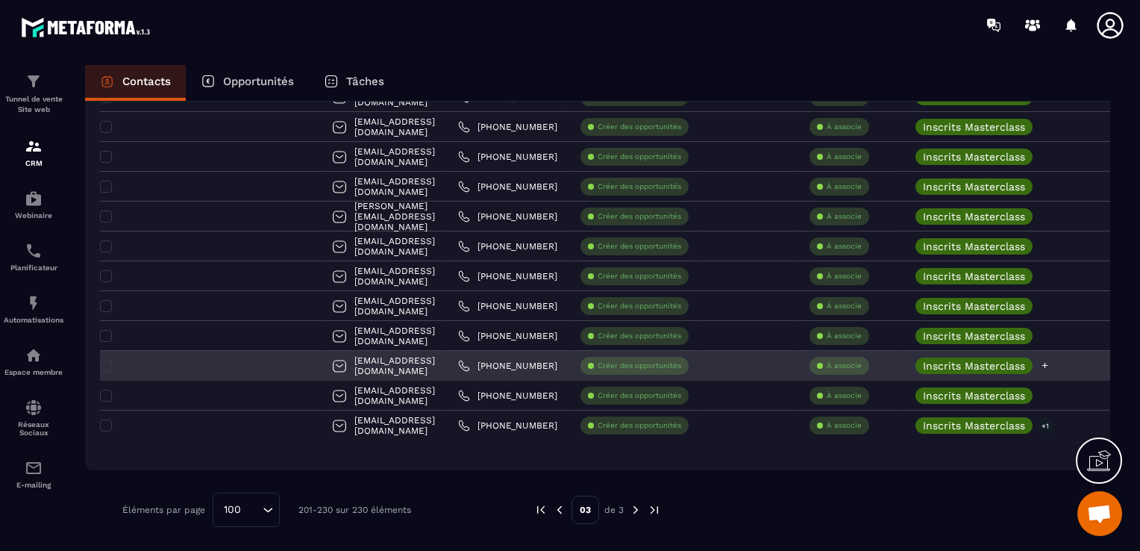
click at [1040, 360] on icon at bounding box center [1045, 365] width 10 height 10
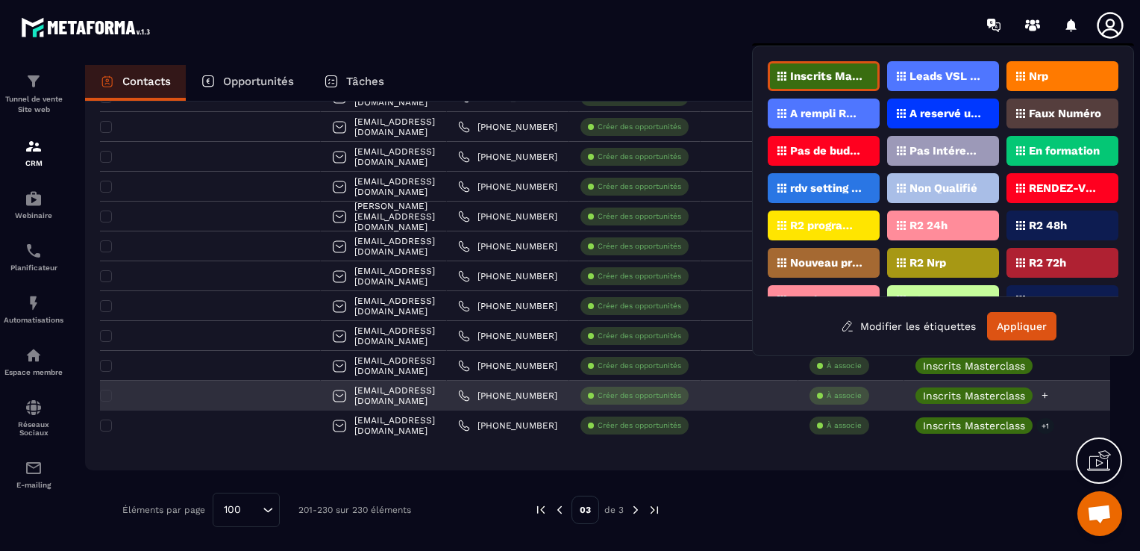
click at [1040, 391] on icon at bounding box center [1045, 395] width 10 height 10
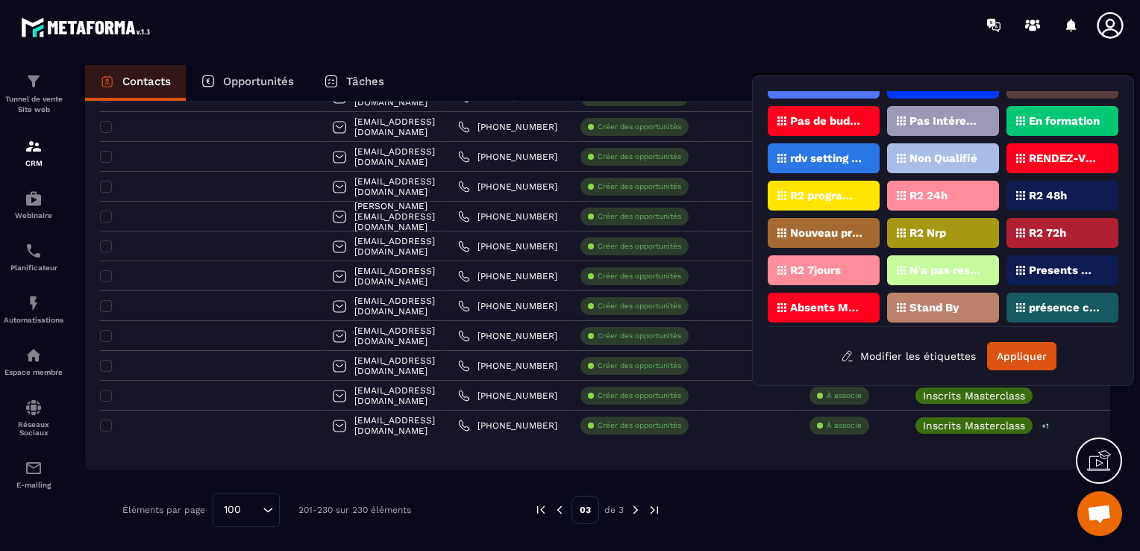
click at [1048, 265] on p "Presents Masterclass" at bounding box center [1065, 270] width 72 height 10
click at [1036, 357] on button "Appliquer" at bounding box center [1021, 356] width 69 height 28
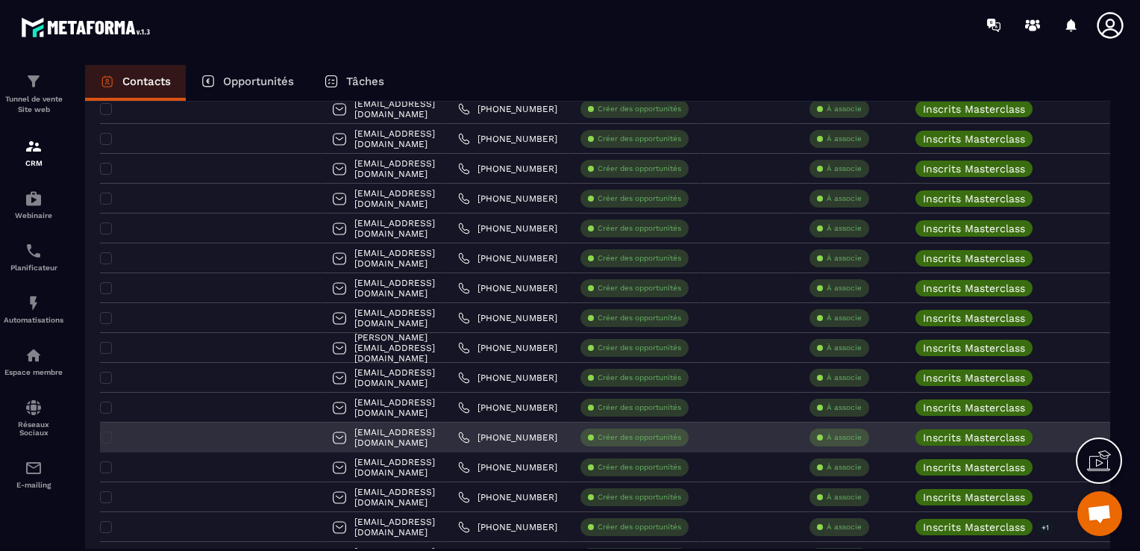
scroll to position [715, 0]
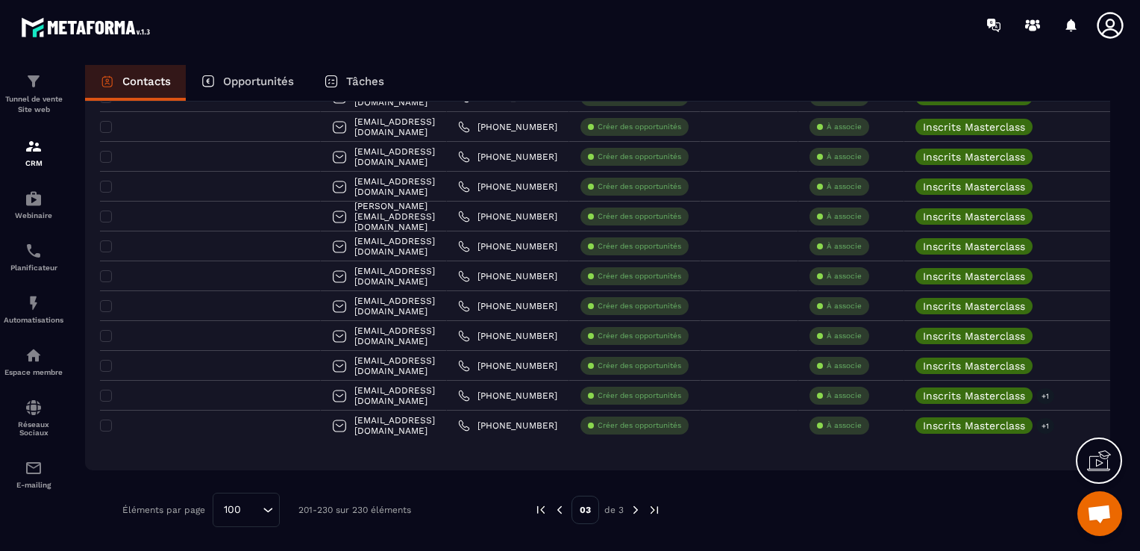
click at [564, 509] on img at bounding box center [559, 509] width 13 height 13
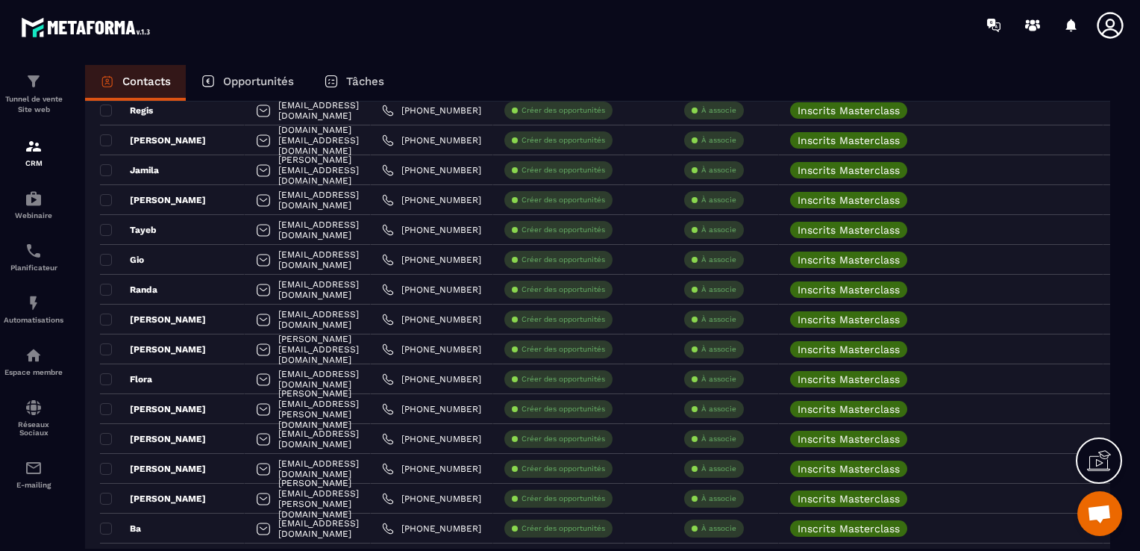
scroll to position [2805, 0]
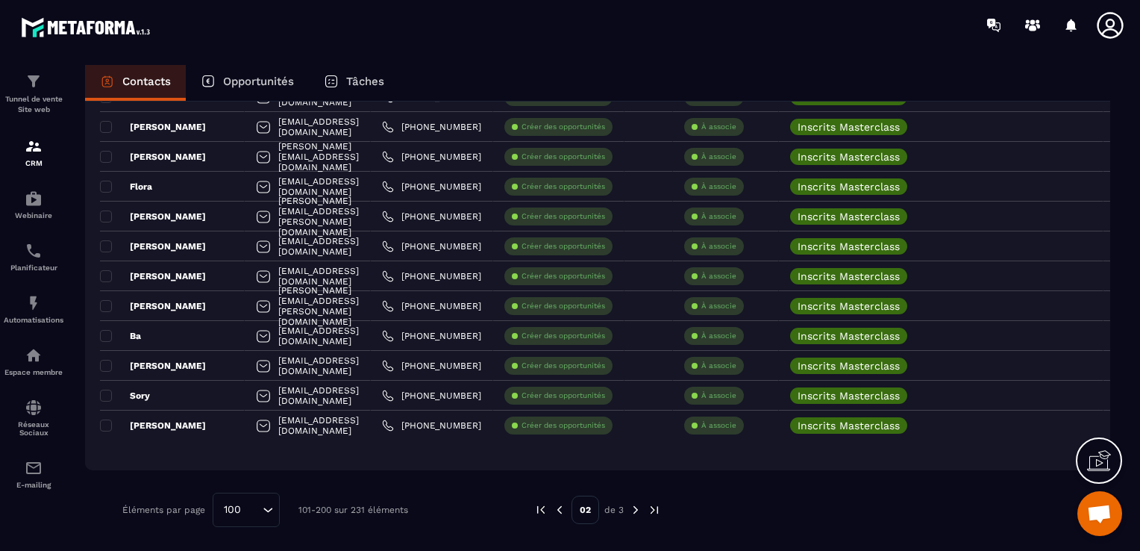
click at [633, 505] on img at bounding box center [635, 509] width 13 height 13
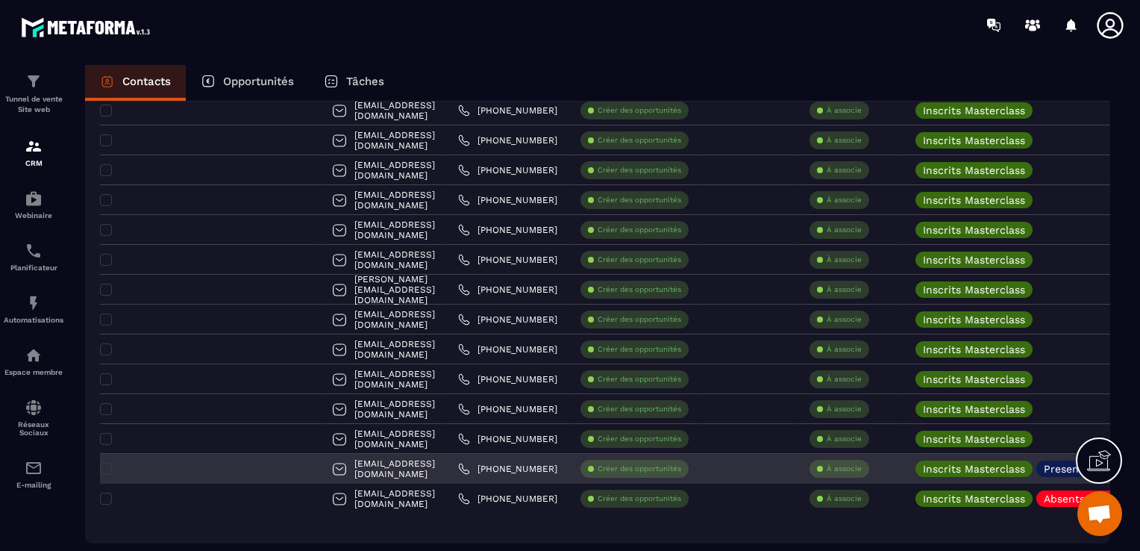
scroll to position [745, 0]
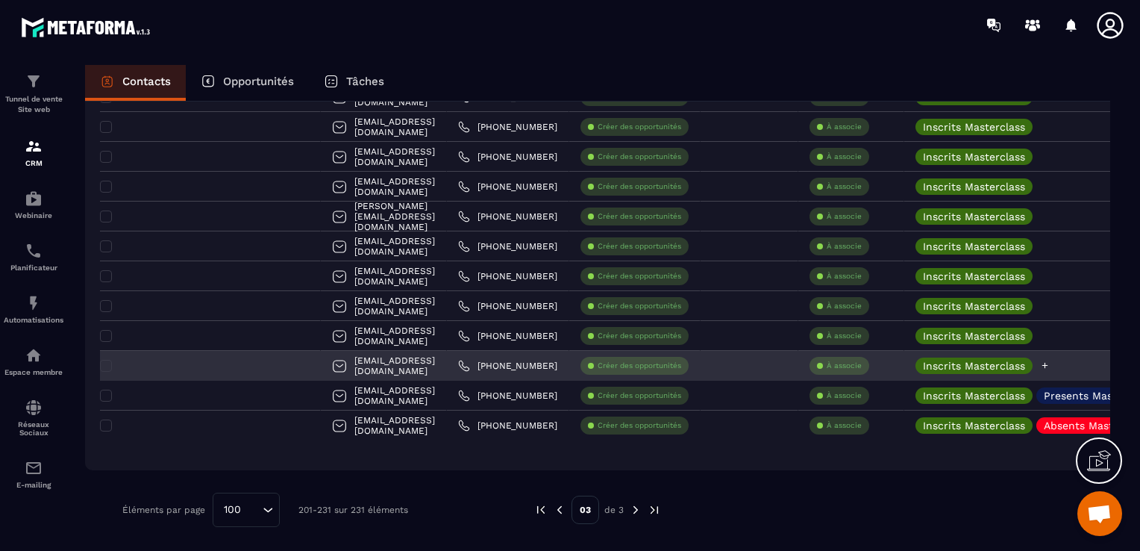
click at [1040, 369] on icon at bounding box center [1045, 365] width 10 height 10
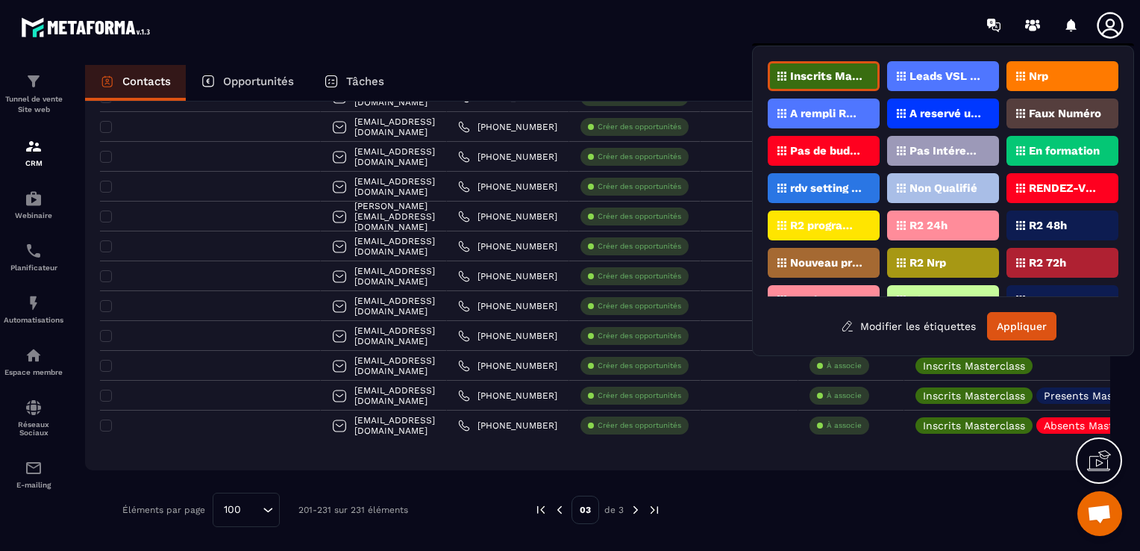
scroll to position [60, 0]
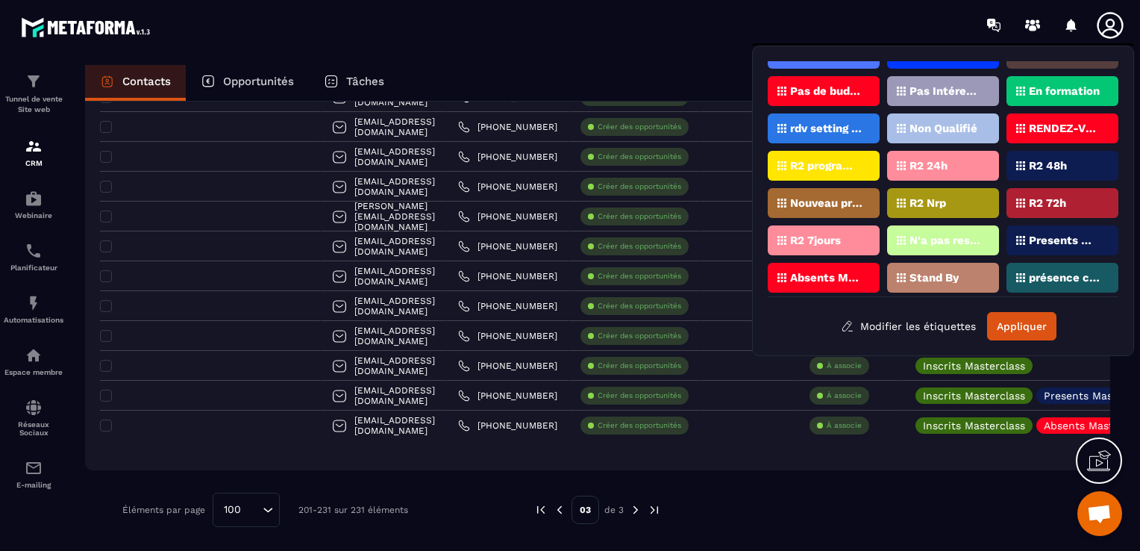
click at [966, 243] on div "N'a pas reservé Rdv Zenspeak" at bounding box center [943, 240] width 112 height 30
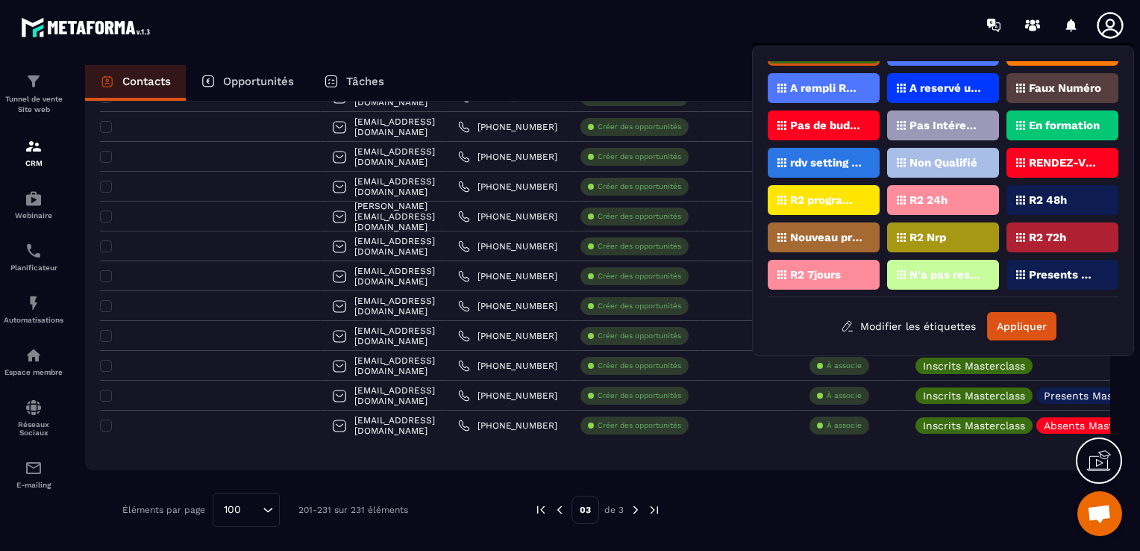
scroll to position [0, 0]
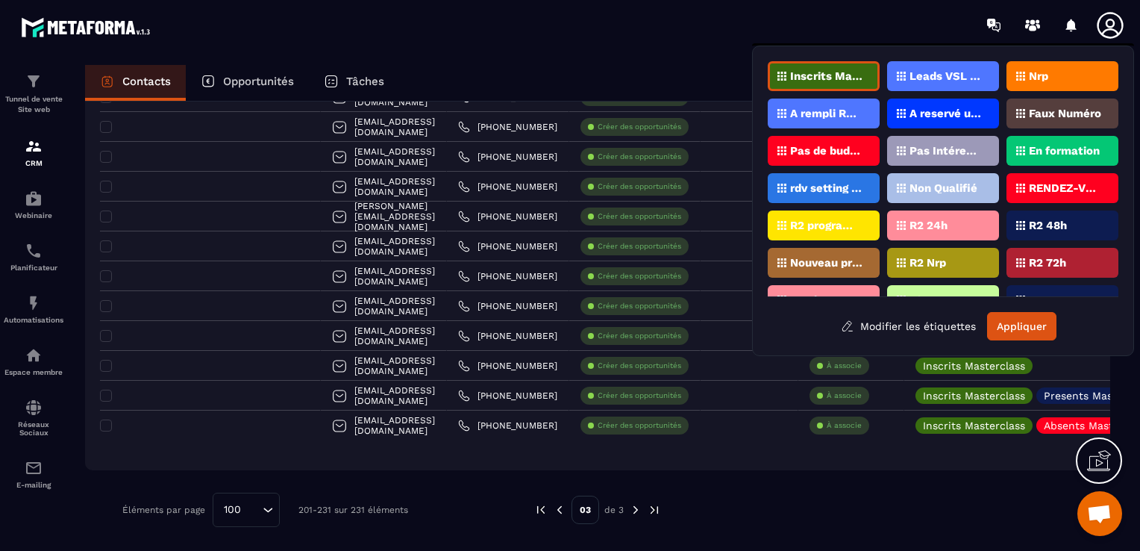
click at [1051, 75] on div "Nrp" at bounding box center [1063, 76] width 112 height 30
click at [1041, 325] on button "Appliquer" at bounding box center [1021, 326] width 69 height 28
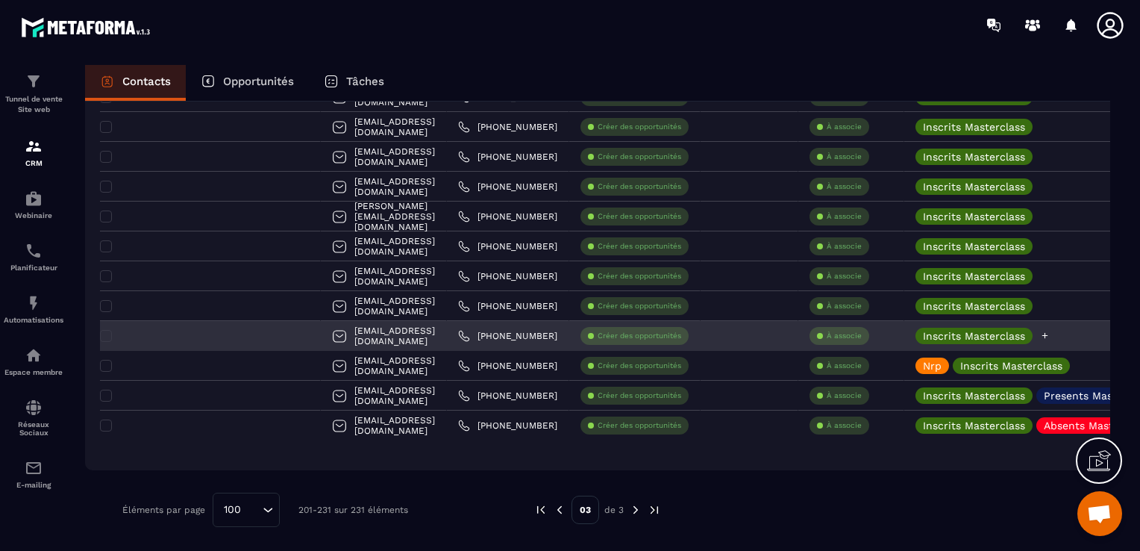
click at [1030, 335] on div "Inscrits Masterclass" at bounding box center [1067, 336] width 325 height 30
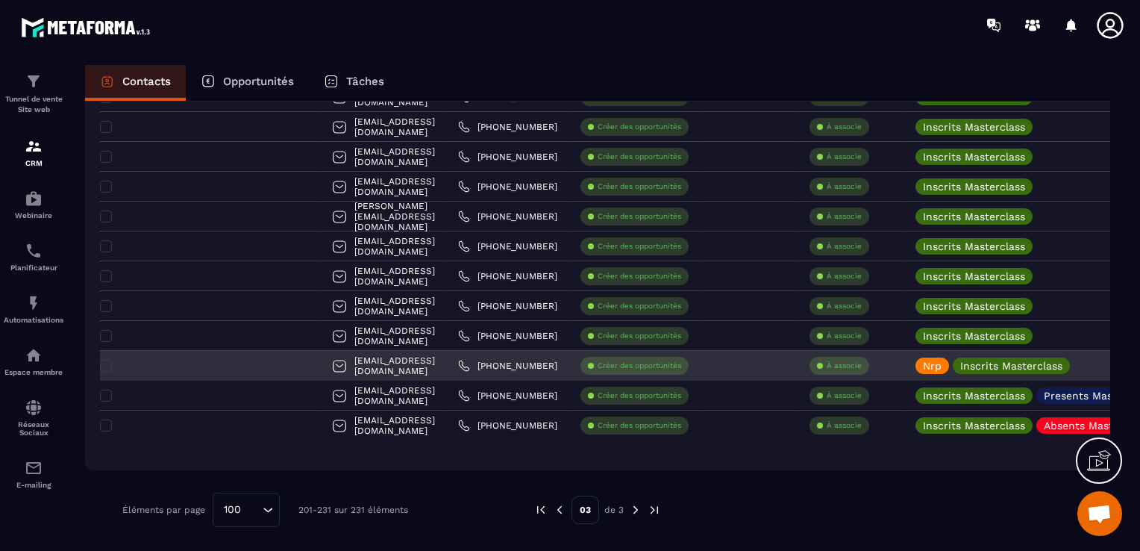
click at [322, 369] on div "[EMAIL_ADDRESS][DOMAIN_NAME]" at bounding box center [384, 366] width 126 height 30
click at [208, 359] on div at bounding box center [210, 366] width 221 height 30
